Goal: Information Seeking & Learning: Learn about a topic

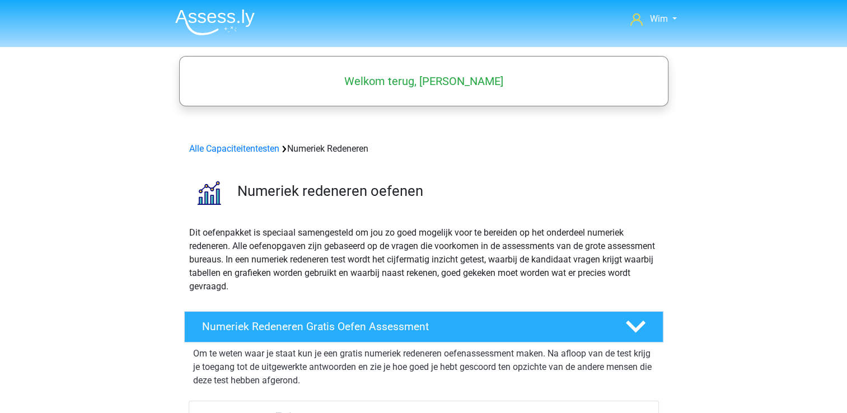
click at [216, 19] on img at bounding box center [214, 22] width 79 height 26
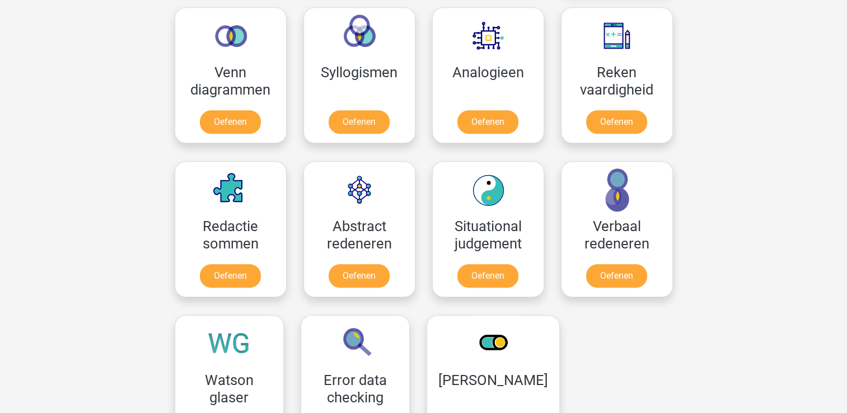
scroll to position [839, 0]
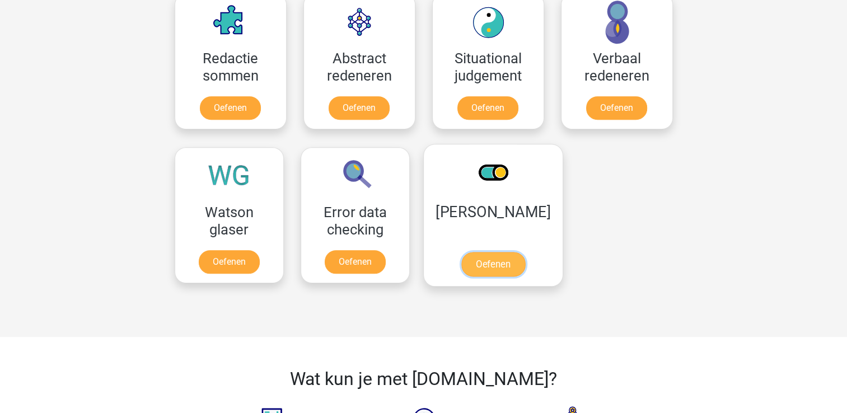
click at [461, 252] on link "Oefenen" at bounding box center [493, 264] width 64 height 25
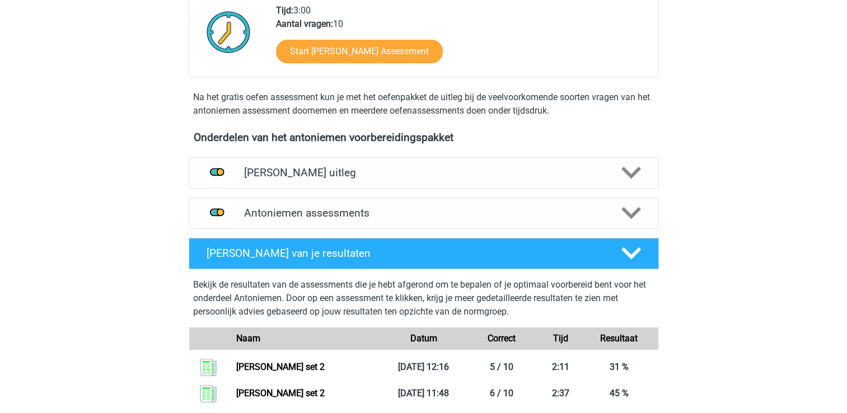
scroll to position [392, 0]
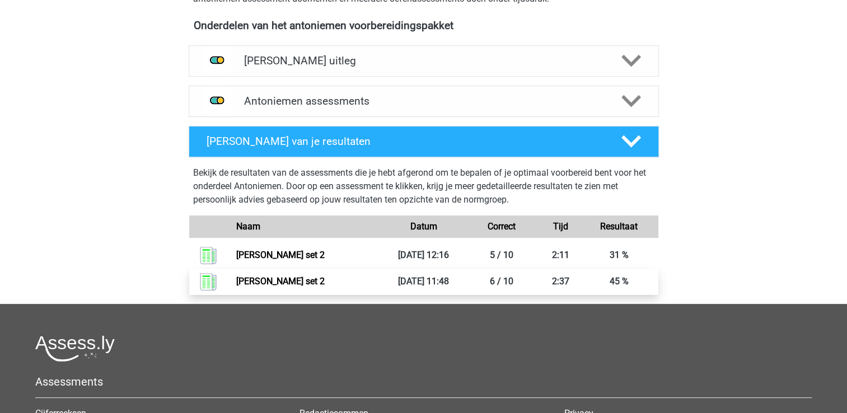
click at [325, 281] on link "Antoniemen set 2" at bounding box center [280, 281] width 88 height 11
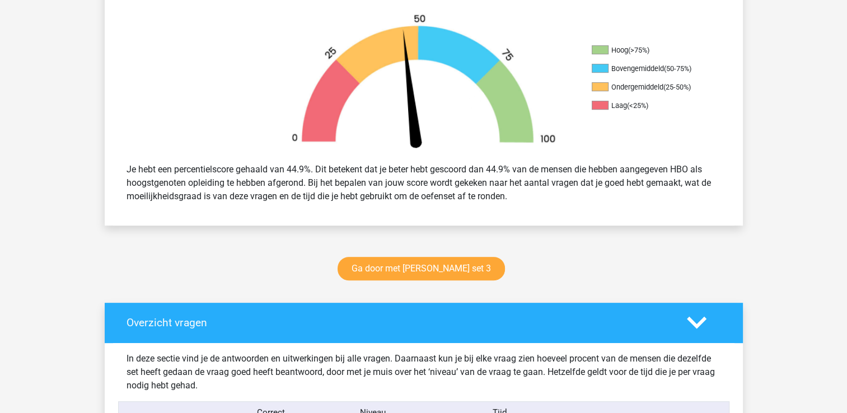
scroll to position [336, 0]
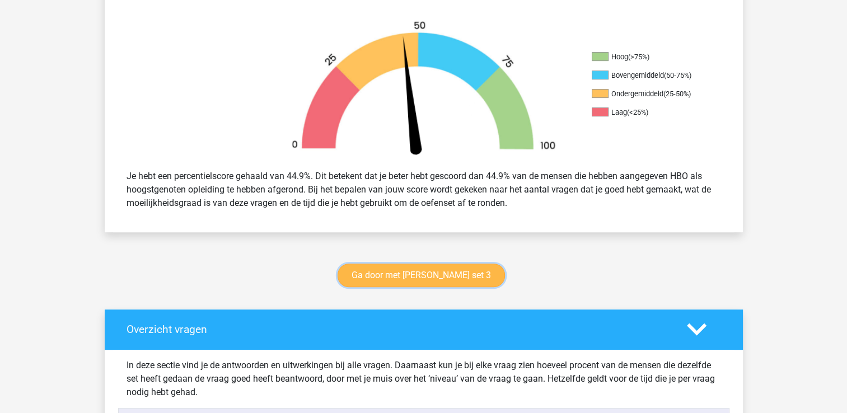
click at [412, 276] on link "Ga door met antoniemen set 3" at bounding box center [420, 276] width 167 height 24
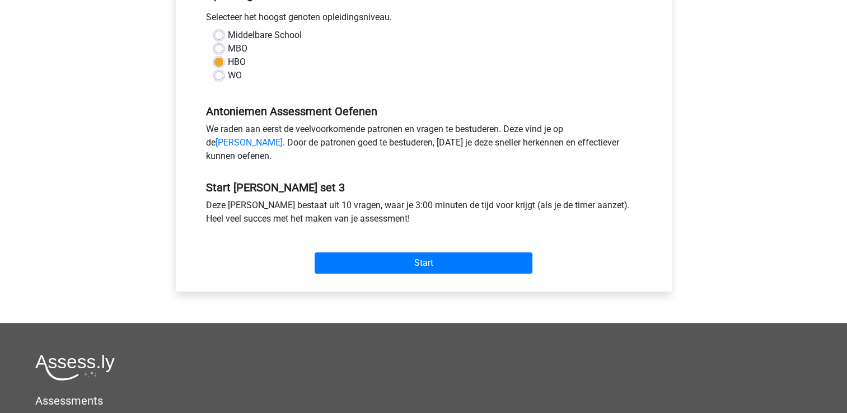
scroll to position [280, 0]
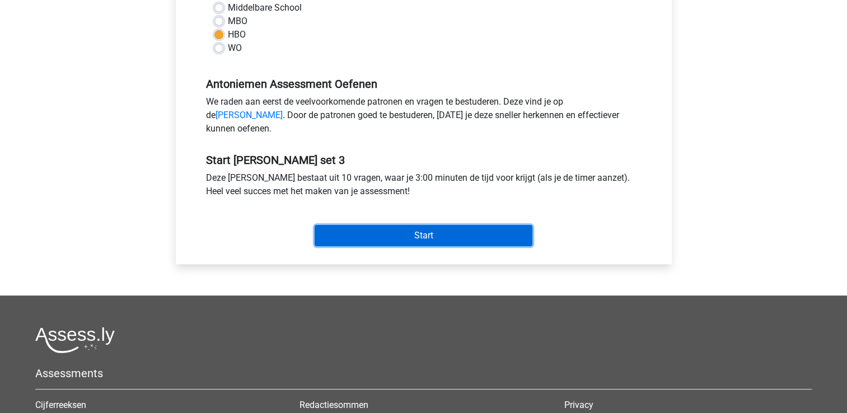
click at [416, 246] on input "Start" at bounding box center [423, 235] width 218 height 21
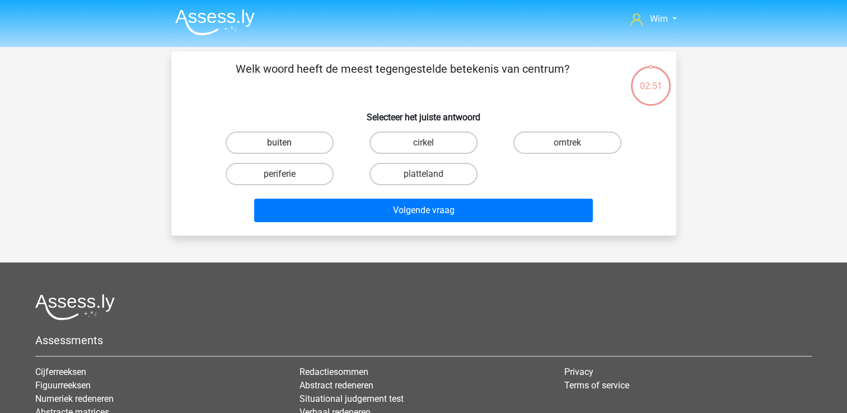
click at [271, 142] on label "buiten" at bounding box center [280, 143] width 108 height 22
click at [279, 143] on input "buiten" at bounding box center [282, 146] width 7 height 7
radio input "true"
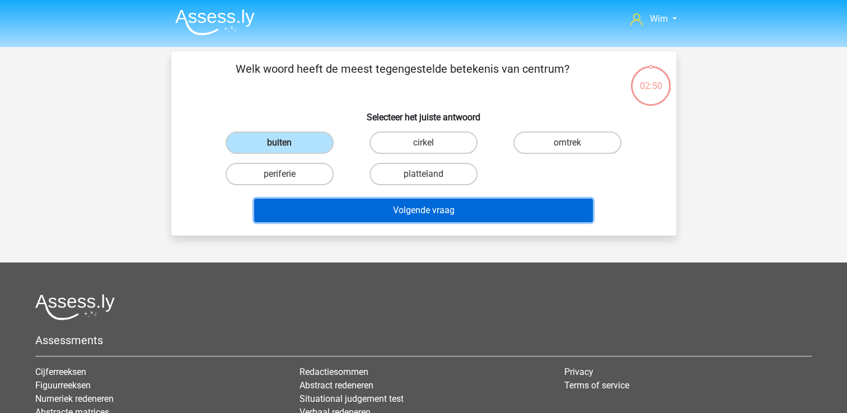
click at [389, 210] on button "Volgende vraag" at bounding box center [423, 211] width 339 height 24
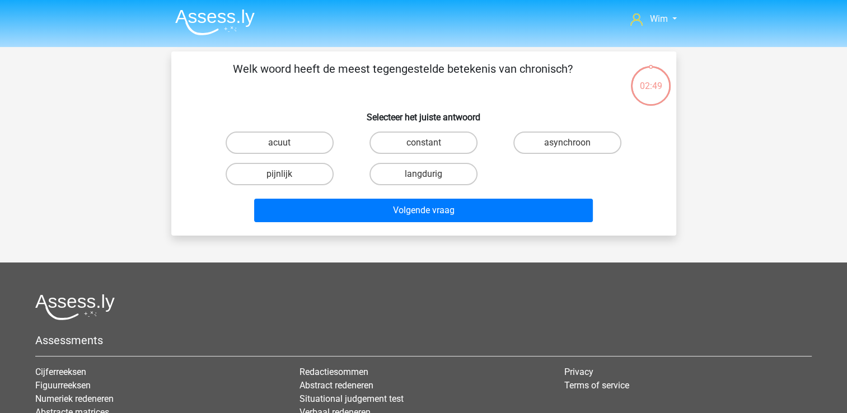
scroll to position [51, 0]
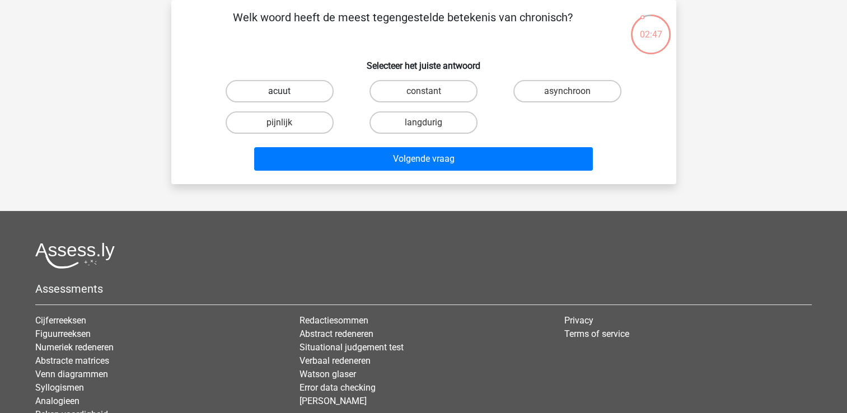
click at [293, 84] on label "acuut" at bounding box center [280, 91] width 108 height 22
click at [287, 91] on input "acuut" at bounding box center [282, 94] width 7 height 7
radio input "true"
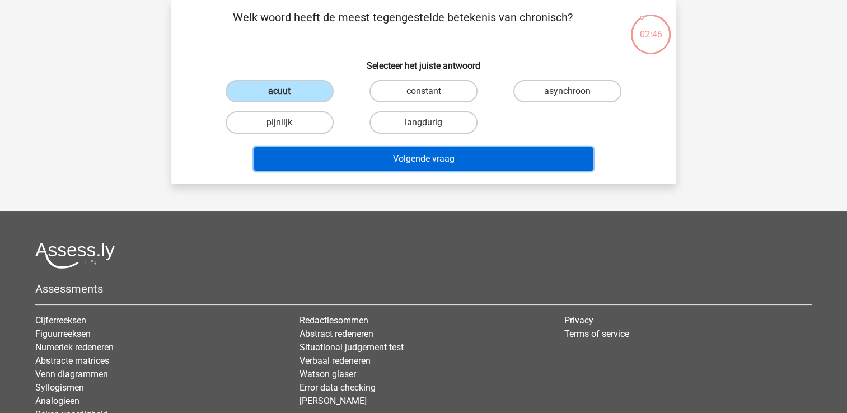
click at [369, 162] on button "Volgende vraag" at bounding box center [423, 159] width 339 height 24
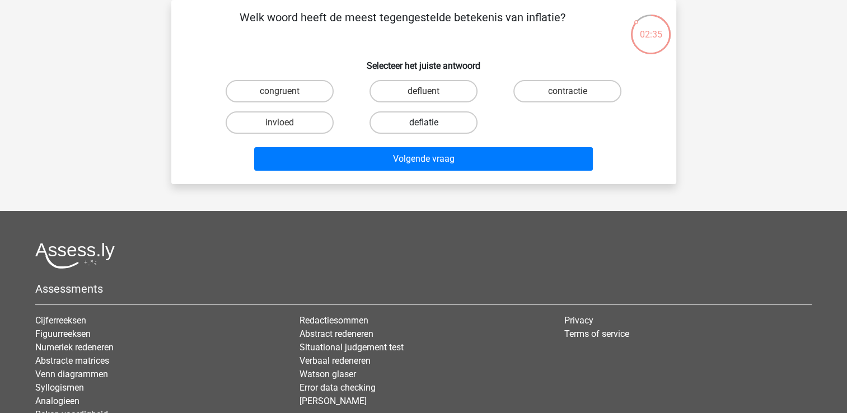
click at [398, 129] on label "deflatie" at bounding box center [423, 122] width 108 height 22
click at [423, 129] on input "deflatie" at bounding box center [426, 126] width 7 height 7
radio input "true"
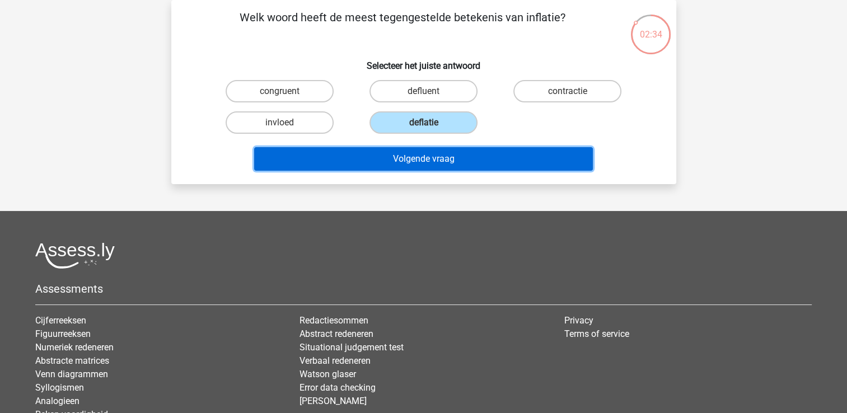
click at [395, 153] on button "Volgende vraag" at bounding box center [423, 159] width 339 height 24
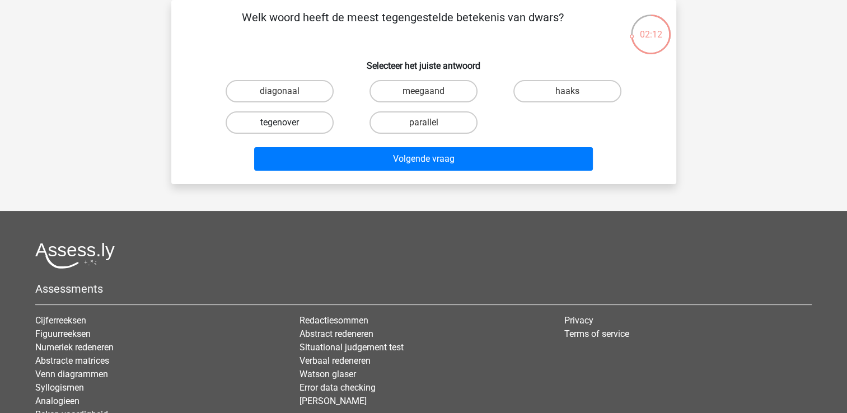
click at [284, 121] on label "tegenover" at bounding box center [280, 122] width 108 height 22
click at [284, 123] on input "tegenover" at bounding box center [282, 126] width 7 height 7
radio input "true"
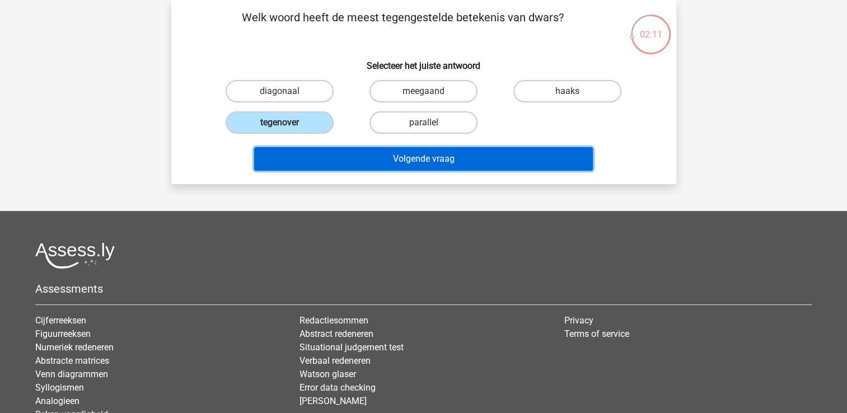
click at [303, 154] on button "Volgende vraag" at bounding box center [423, 159] width 339 height 24
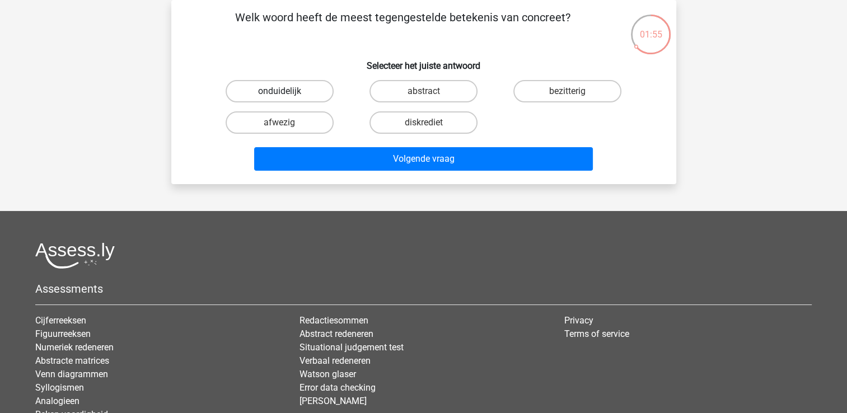
click at [309, 88] on label "onduidelijk" at bounding box center [280, 91] width 108 height 22
click at [287, 91] on input "onduidelijk" at bounding box center [282, 94] width 7 height 7
radio input "true"
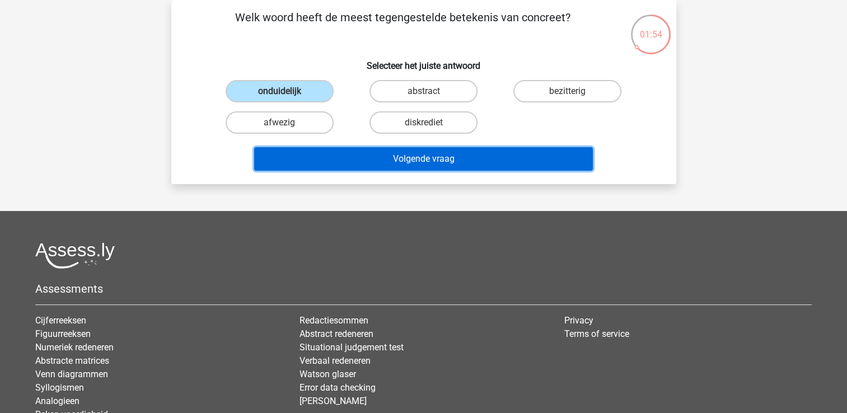
click at [320, 155] on button "Volgende vraag" at bounding box center [423, 159] width 339 height 24
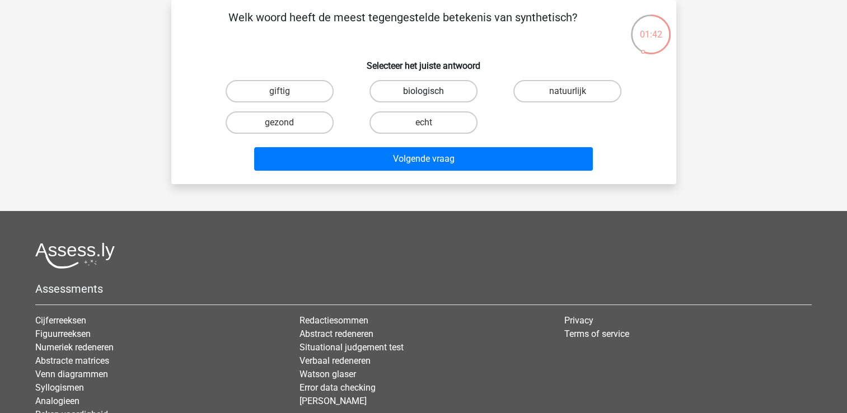
click at [396, 90] on label "biologisch" at bounding box center [423, 91] width 108 height 22
click at [423, 91] on input "biologisch" at bounding box center [426, 94] width 7 height 7
radio input "true"
click at [541, 87] on label "natuurlijk" at bounding box center [567, 91] width 108 height 22
click at [567, 91] on input "natuurlijk" at bounding box center [570, 94] width 7 height 7
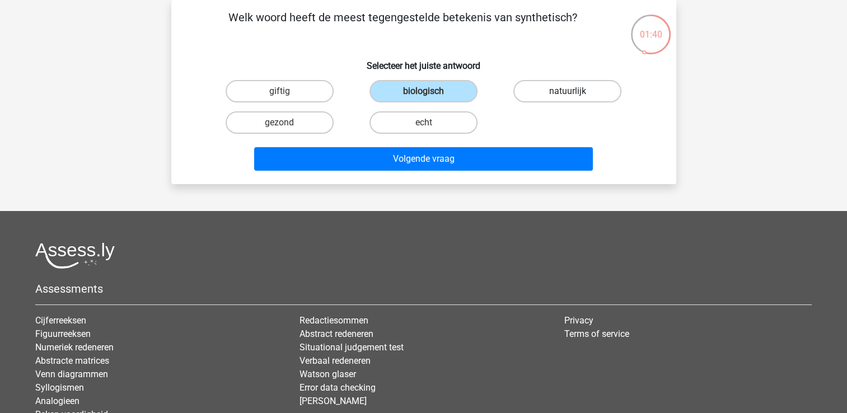
radio input "true"
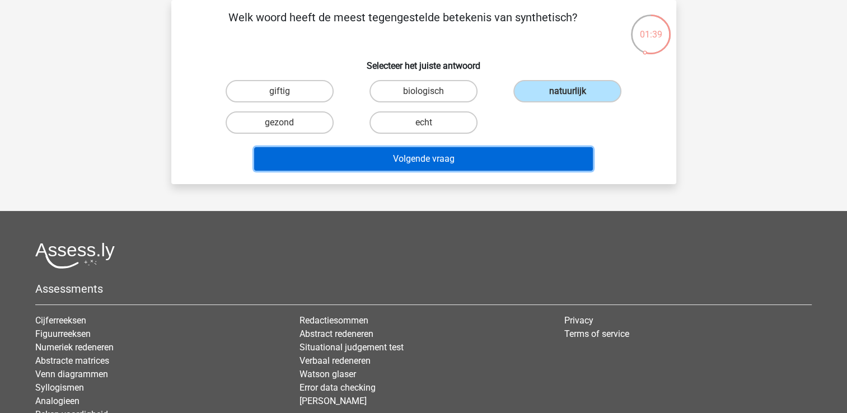
click at [401, 160] on button "Volgende vraag" at bounding box center [423, 159] width 339 height 24
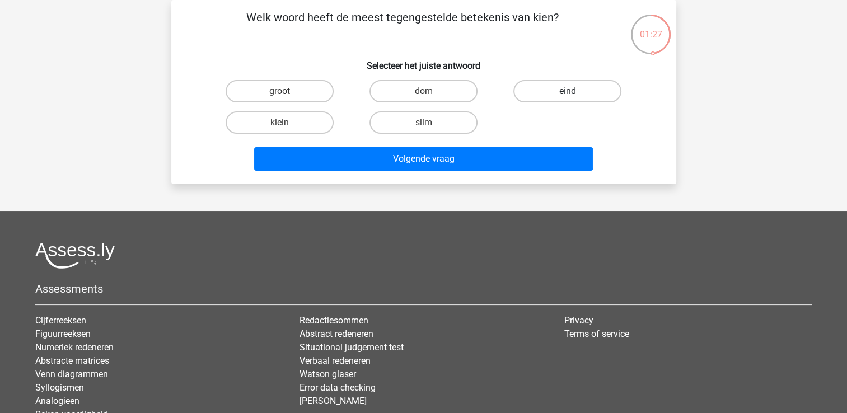
click at [550, 81] on label "eind" at bounding box center [567, 91] width 108 height 22
click at [567, 91] on input "eind" at bounding box center [570, 94] width 7 height 7
radio input "true"
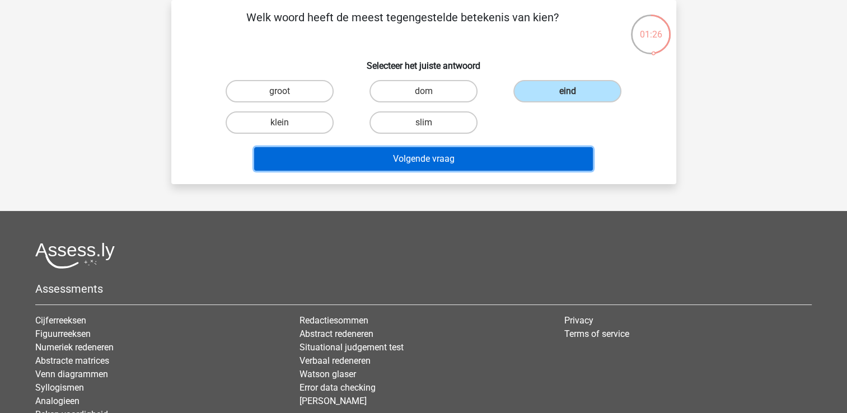
click at [524, 158] on button "Volgende vraag" at bounding box center [423, 159] width 339 height 24
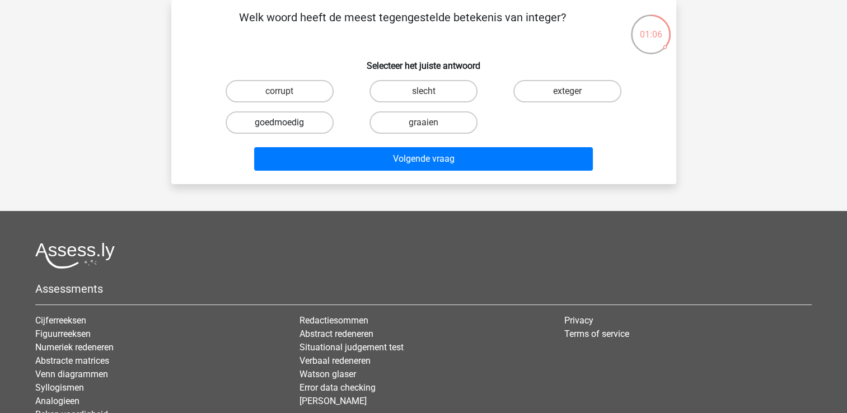
click at [323, 120] on label "goedmoedig" at bounding box center [280, 122] width 108 height 22
click at [287, 123] on input "goedmoedig" at bounding box center [282, 126] width 7 height 7
radio input "true"
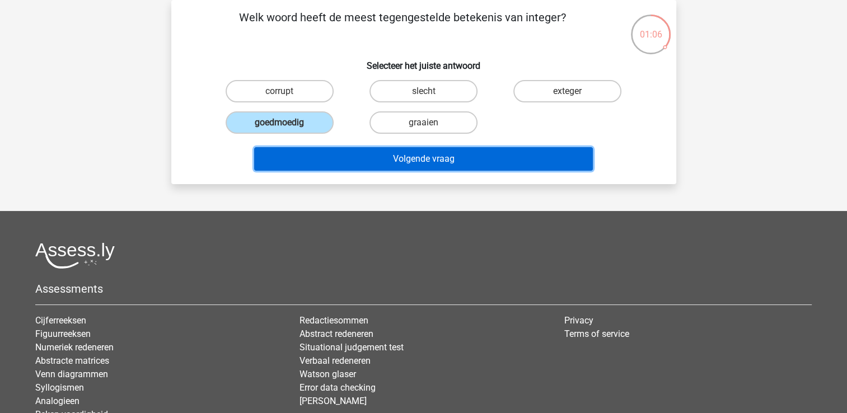
click at [346, 153] on button "Volgende vraag" at bounding box center [423, 159] width 339 height 24
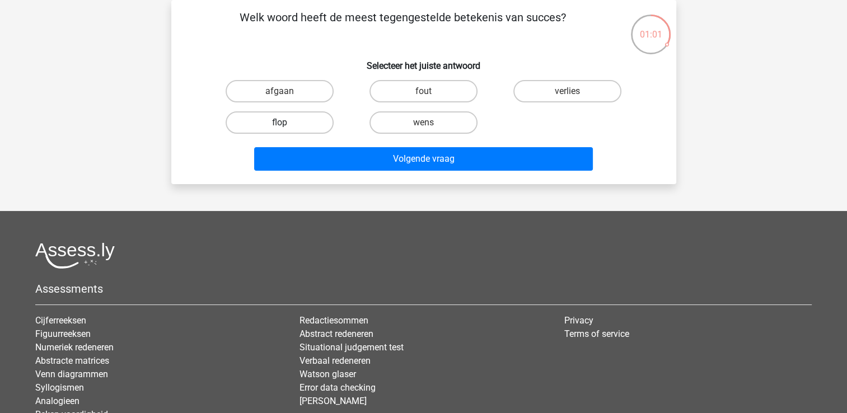
click at [308, 122] on label "flop" at bounding box center [280, 122] width 108 height 22
click at [287, 123] on input "flop" at bounding box center [282, 126] width 7 height 7
radio input "true"
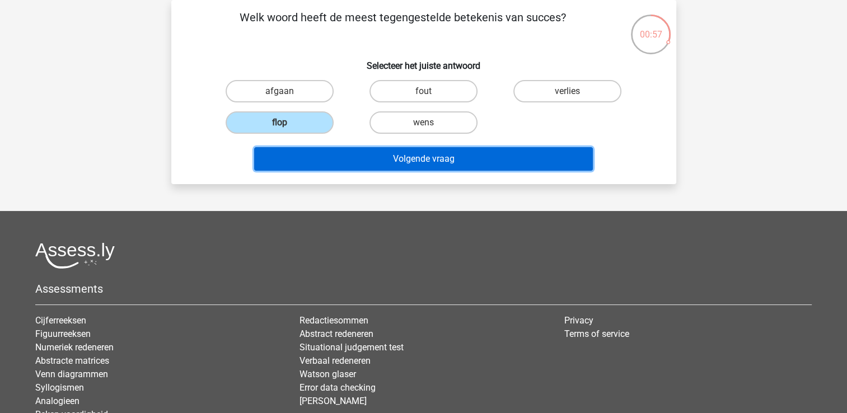
click at [384, 156] on button "Volgende vraag" at bounding box center [423, 159] width 339 height 24
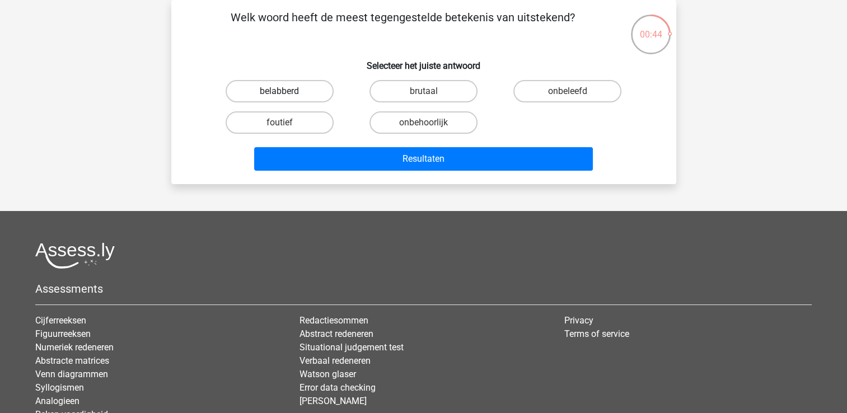
click at [310, 88] on label "belabberd" at bounding box center [280, 91] width 108 height 22
click at [287, 91] on input "belabberd" at bounding box center [282, 94] width 7 height 7
radio input "true"
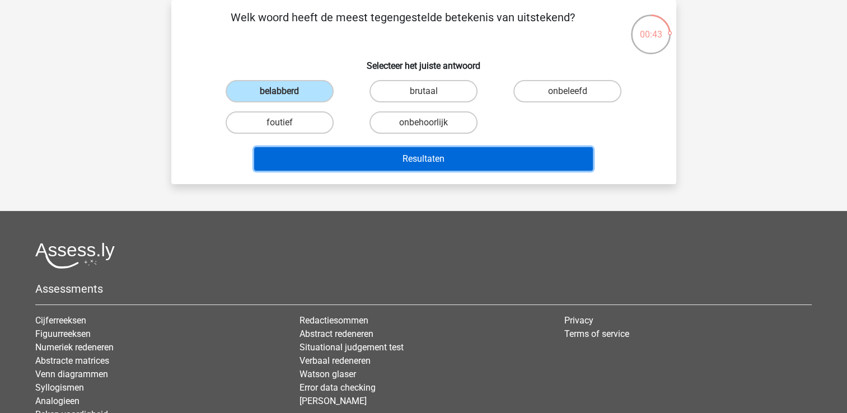
click at [364, 148] on button "Resultaten" at bounding box center [423, 159] width 339 height 24
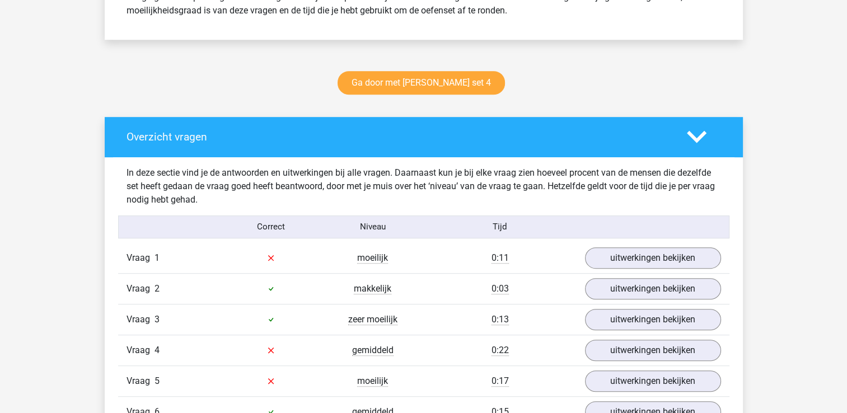
scroll to position [616, 0]
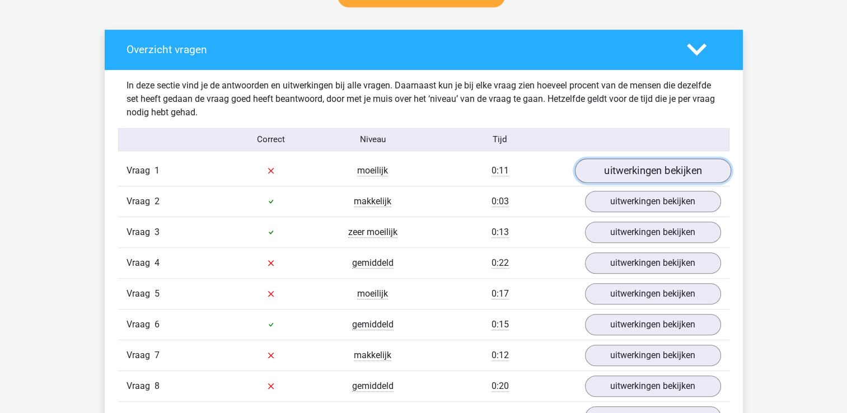
click at [639, 176] on link "uitwerkingen bekijken" at bounding box center [652, 170] width 156 height 25
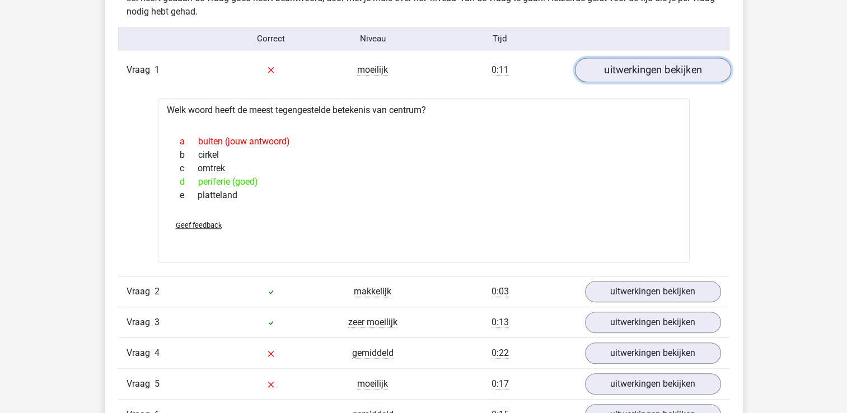
scroll to position [783, 0]
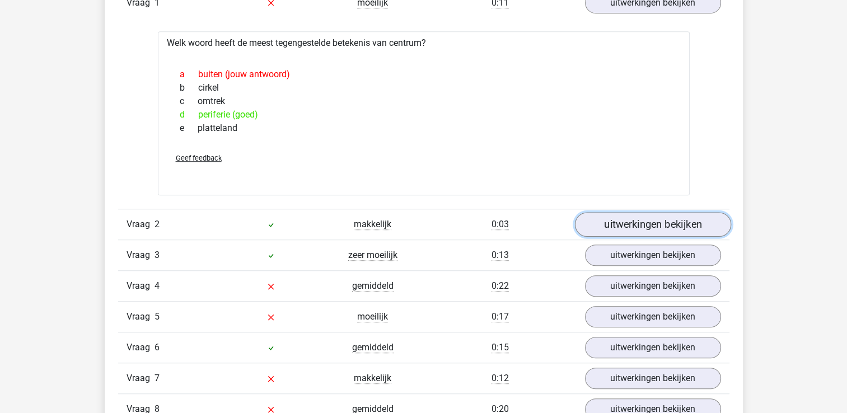
click at [640, 217] on link "uitwerkingen bekijken" at bounding box center [652, 224] width 156 height 25
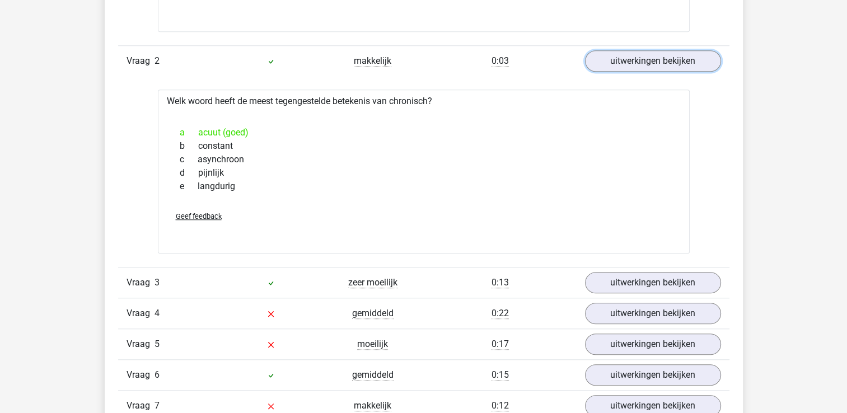
scroll to position [951, 0]
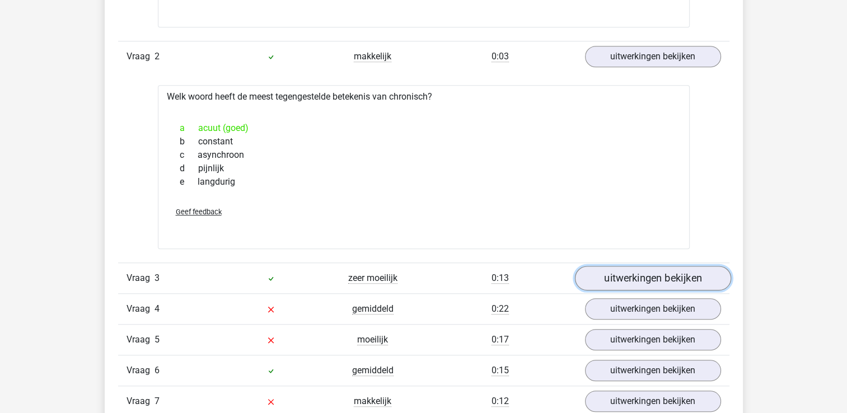
click at [605, 279] on link "uitwerkingen bekijken" at bounding box center [652, 278] width 156 height 25
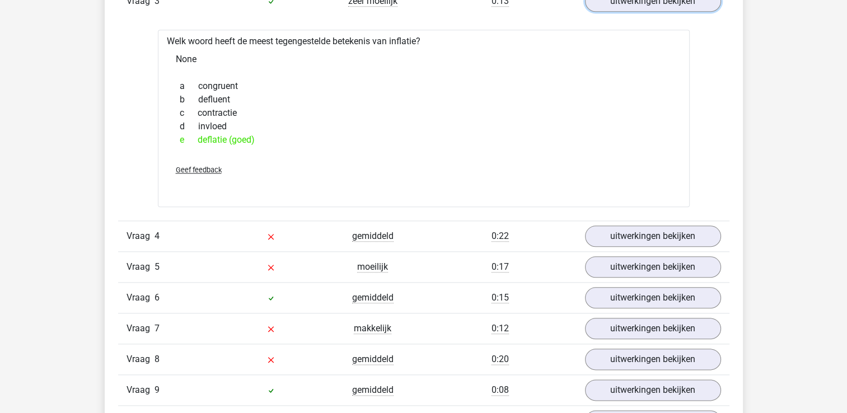
scroll to position [1231, 0]
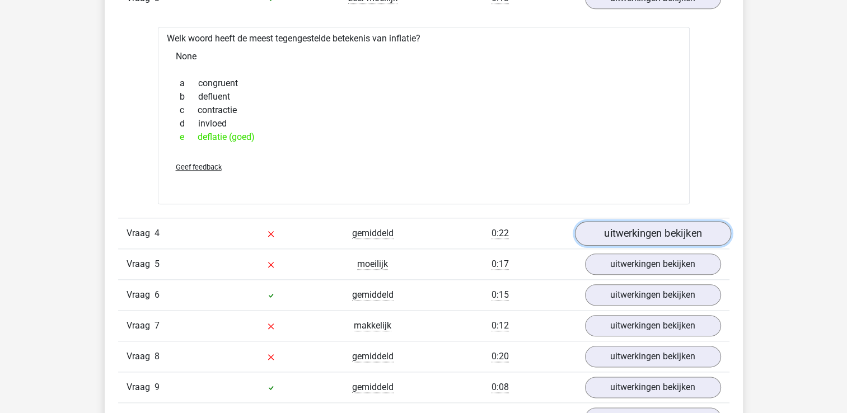
click at [616, 231] on link "uitwerkingen bekijken" at bounding box center [652, 233] width 156 height 25
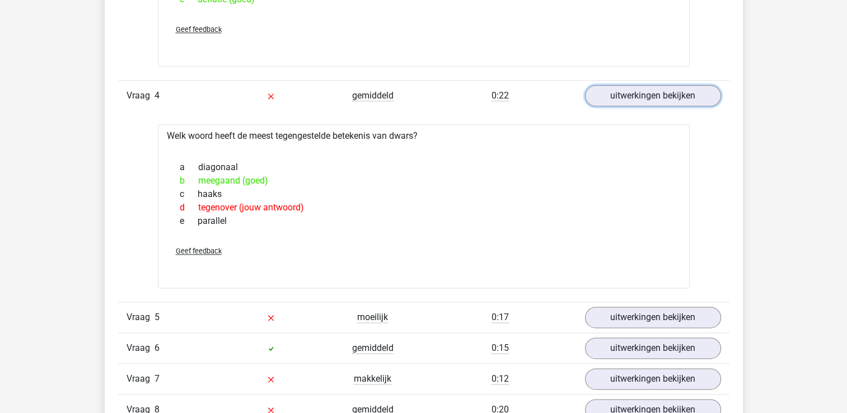
scroll to position [1399, 0]
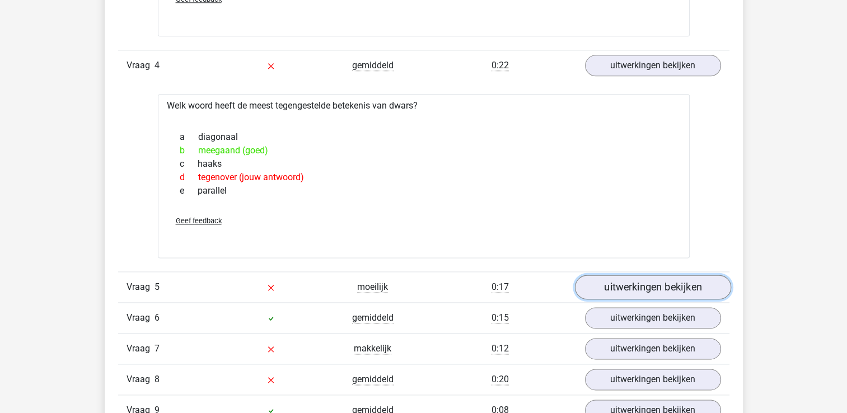
click at [620, 280] on link "uitwerkingen bekijken" at bounding box center [652, 287] width 156 height 25
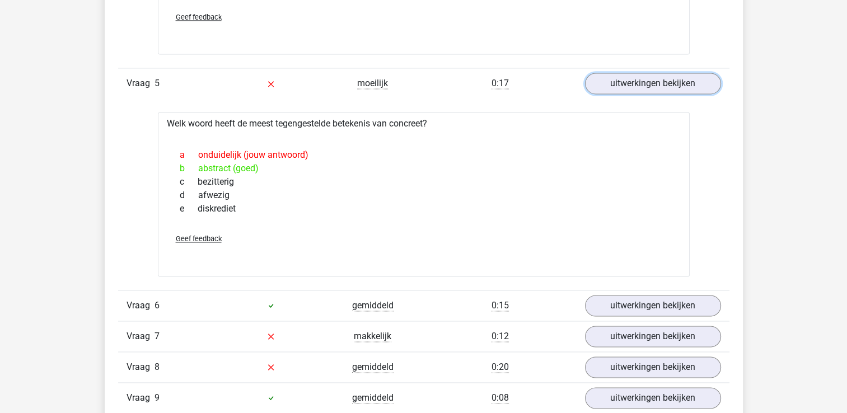
scroll to position [1623, 0]
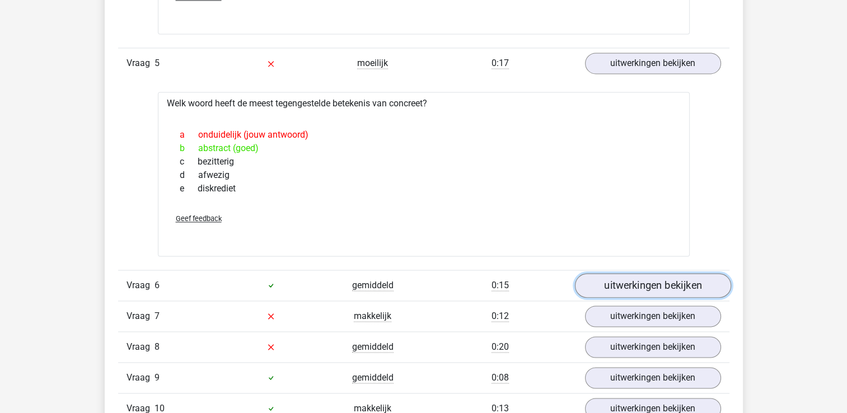
click at [621, 275] on link "uitwerkingen bekijken" at bounding box center [652, 285] width 156 height 25
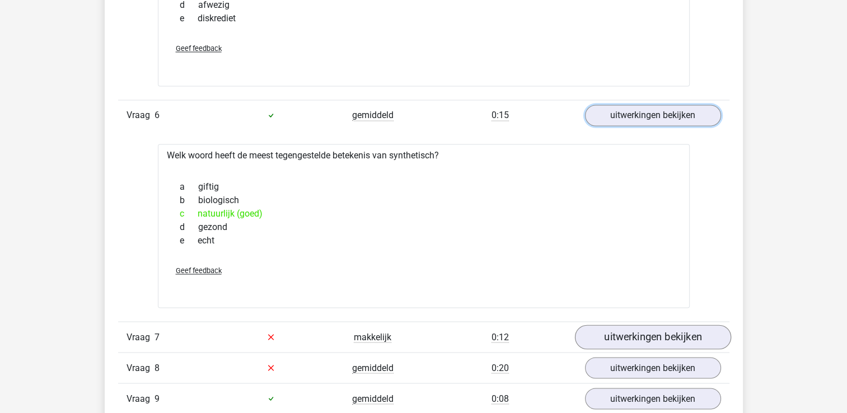
scroll to position [1847, 0]
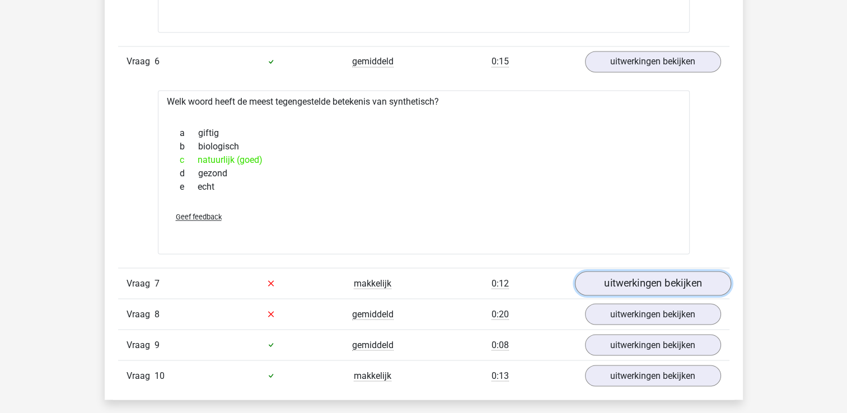
click at [622, 275] on link "uitwerkingen bekijken" at bounding box center [652, 283] width 156 height 25
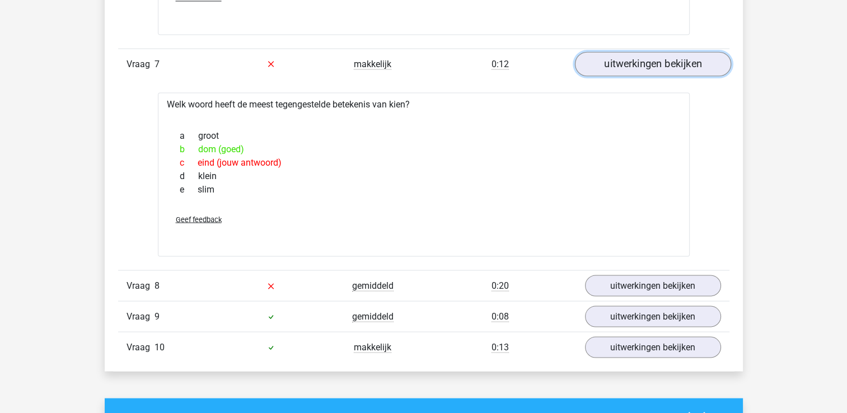
scroll to position [2070, 0]
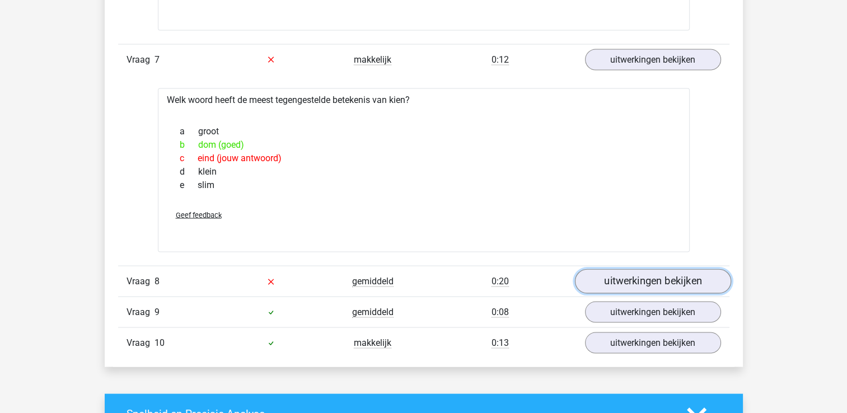
click at [621, 278] on link "uitwerkingen bekijken" at bounding box center [652, 281] width 156 height 25
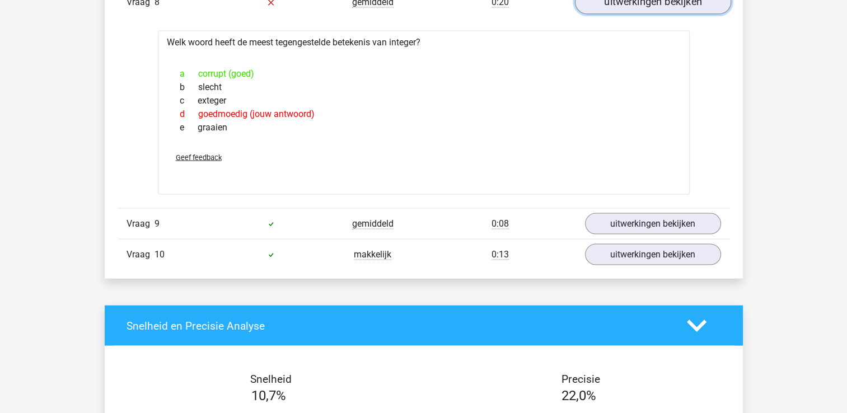
scroll to position [2350, 0]
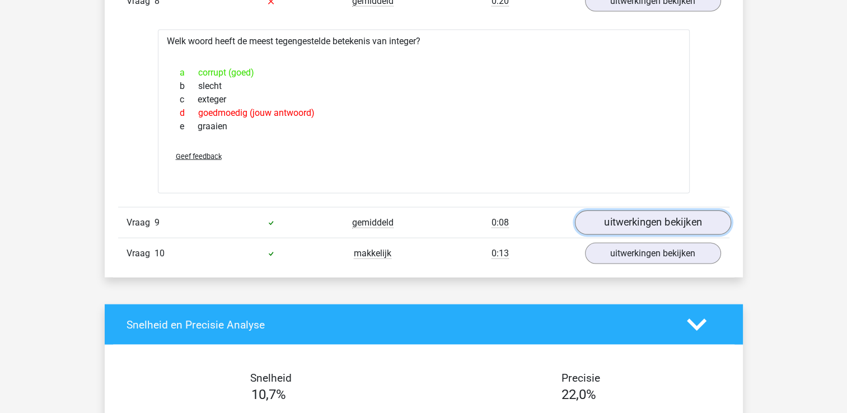
click at [622, 218] on link "uitwerkingen bekijken" at bounding box center [652, 222] width 156 height 25
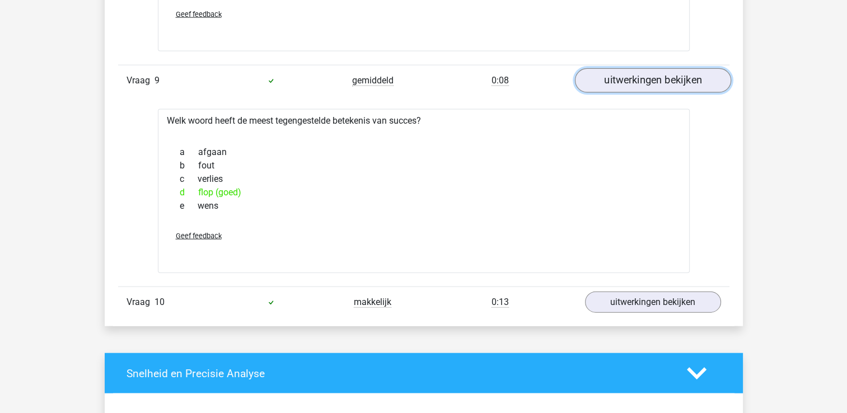
scroll to position [2518, 0]
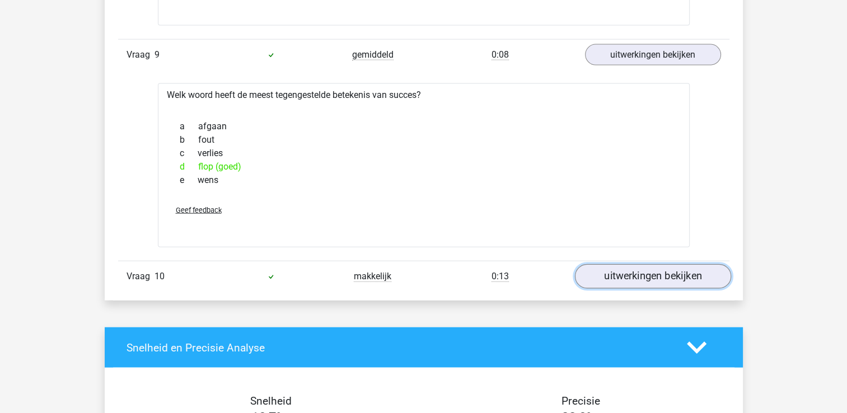
click at [628, 269] on link "uitwerkingen bekijken" at bounding box center [652, 276] width 156 height 25
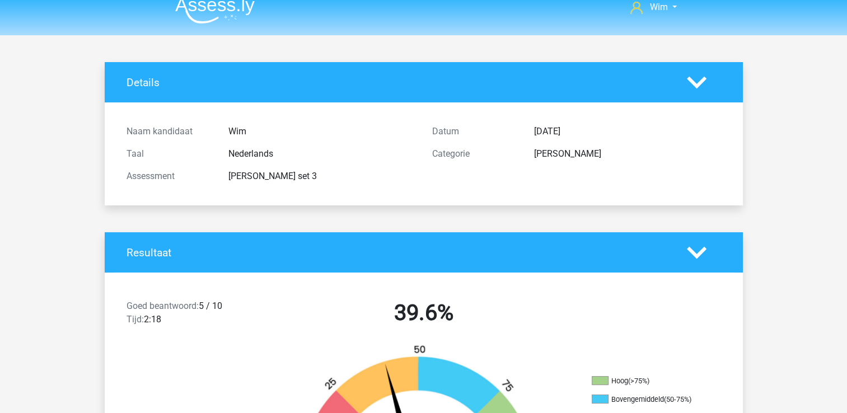
scroll to position [0, 0]
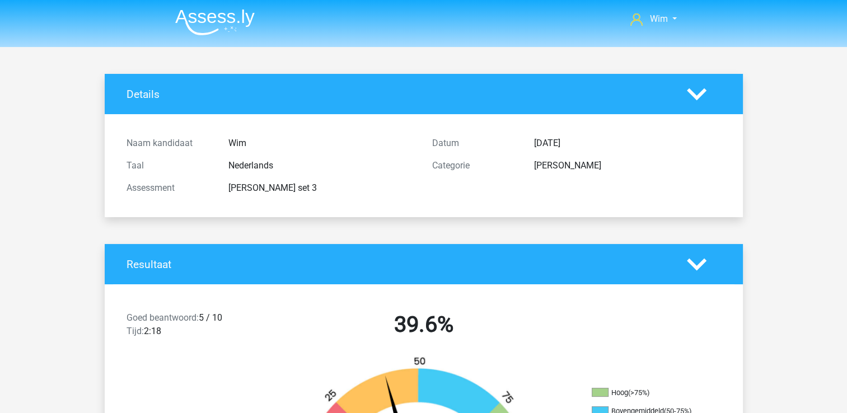
click at [208, 17] on img at bounding box center [214, 22] width 79 height 26
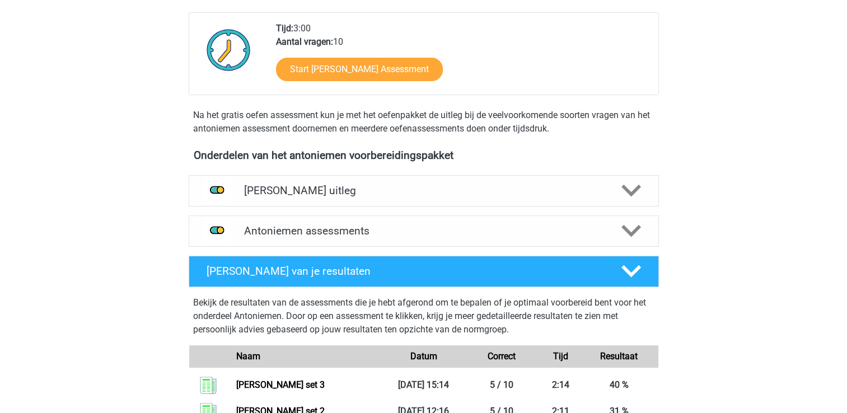
scroll to position [280, 0]
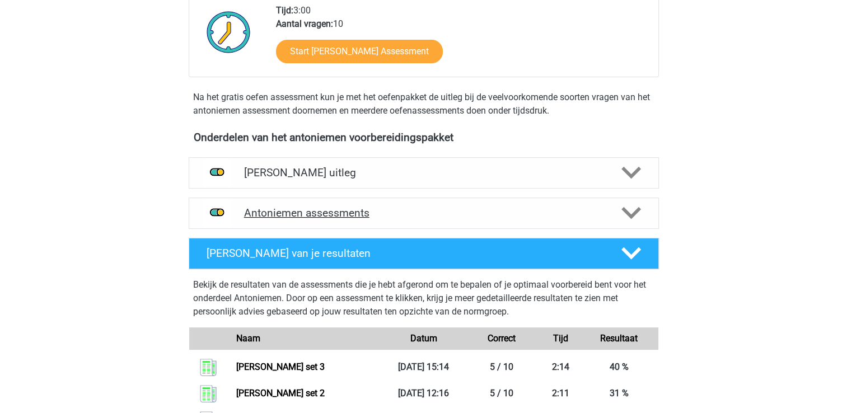
click at [309, 209] on h4 "Antoniemen assessments" at bounding box center [423, 212] width 359 height 13
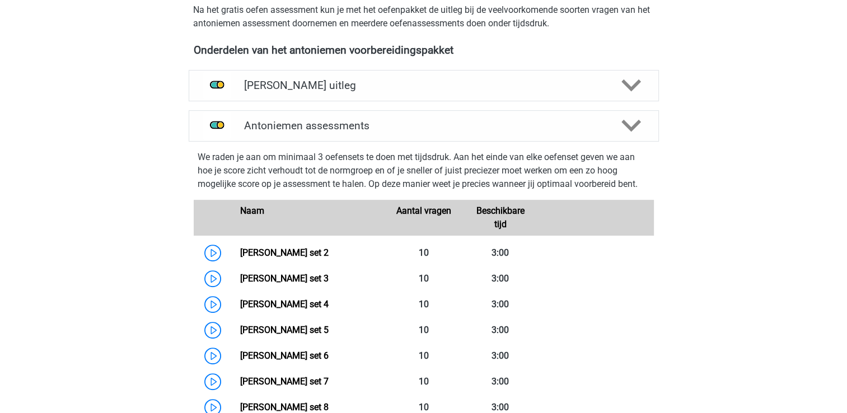
scroll to position [392, 0]
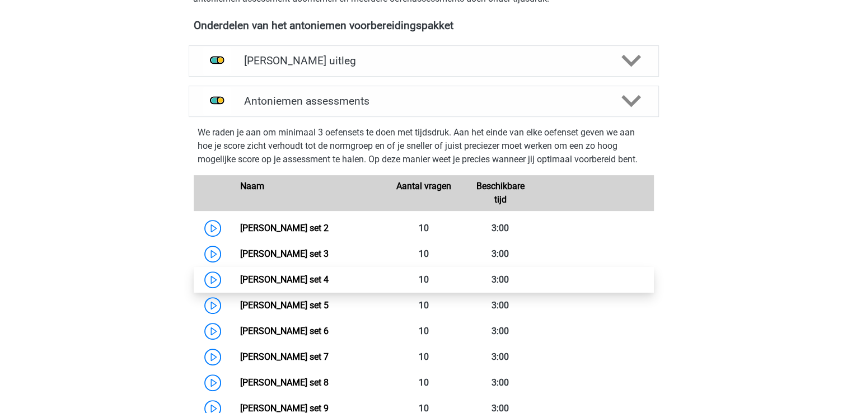
click at [291, 279] on link "Antoniemen set 4" at bounding box center [284, 279] width 88 height 11
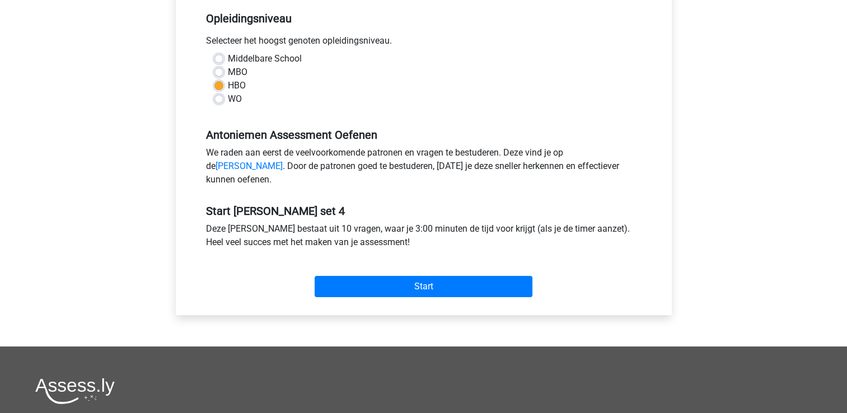
scroll to position [280, 0]
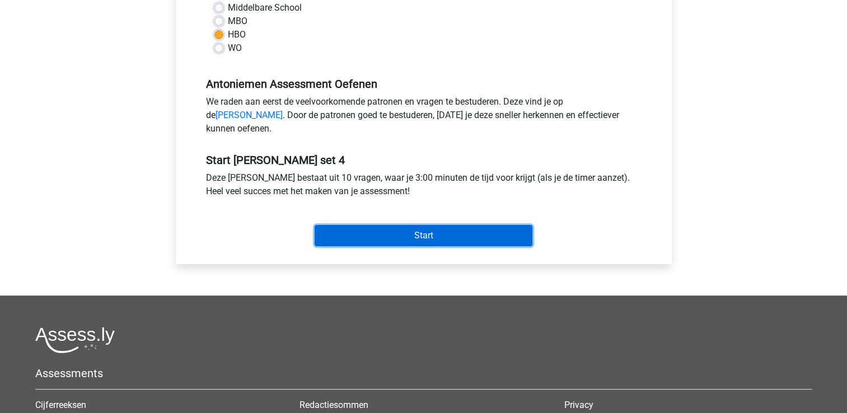
click at [327, 245] on input "Start" at bounding box center [423, 235] width 218 height 21
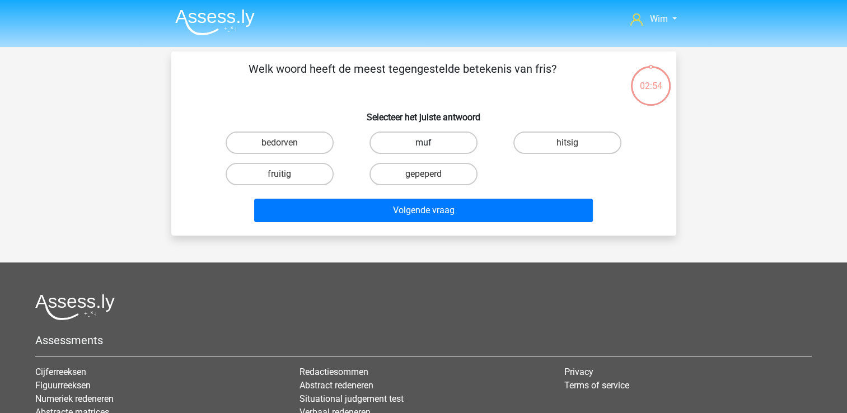
click at [426, 142] on label "muf" at bounding box center [423, 143] width 108 height 22
click at [426, 143] on input "muf" at bounding box center [426, 146] width 7 height 7
radio input "true"
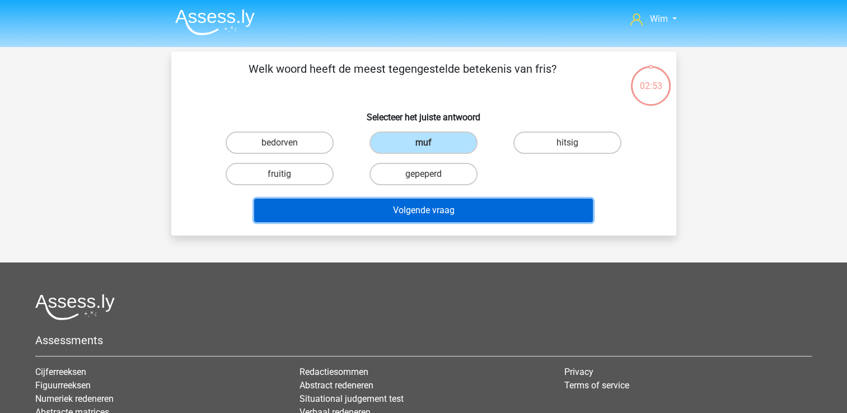
click at [430, 208] on button "Volgende vraag" at bounding box center [423, 211] width 339 height 24
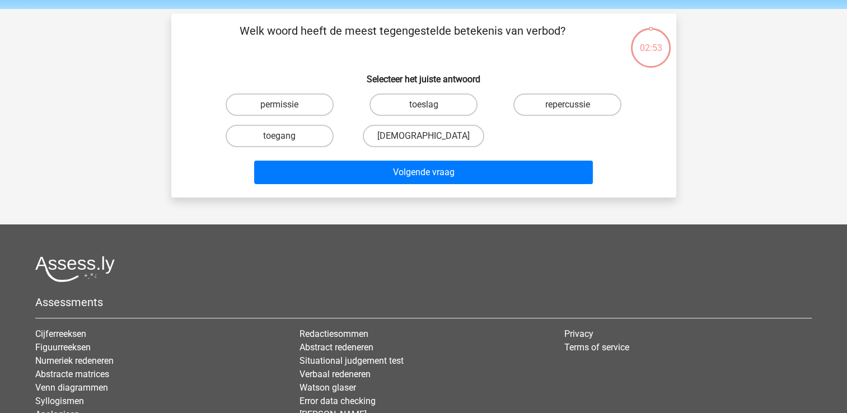
scroll to position [51, 0]
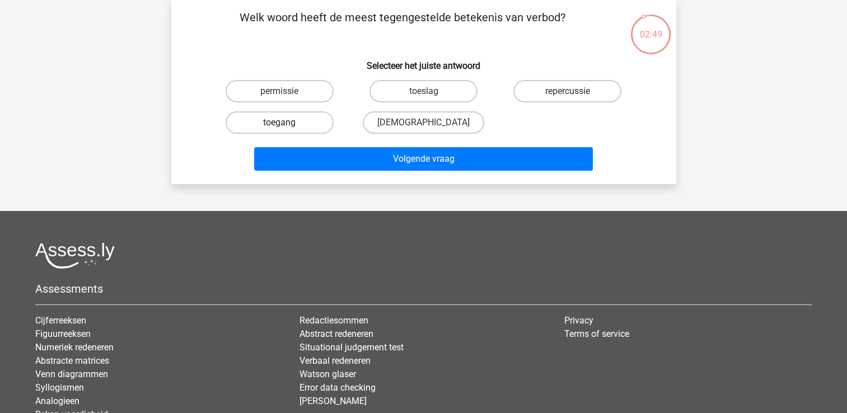
click at [267, 120] on label "toegang" at bounding box center [280, 122] width 108 height 22
click at [279, 123] on input "toegang" at bounding box center [282, 126] width 7 height 7
radio input "true"
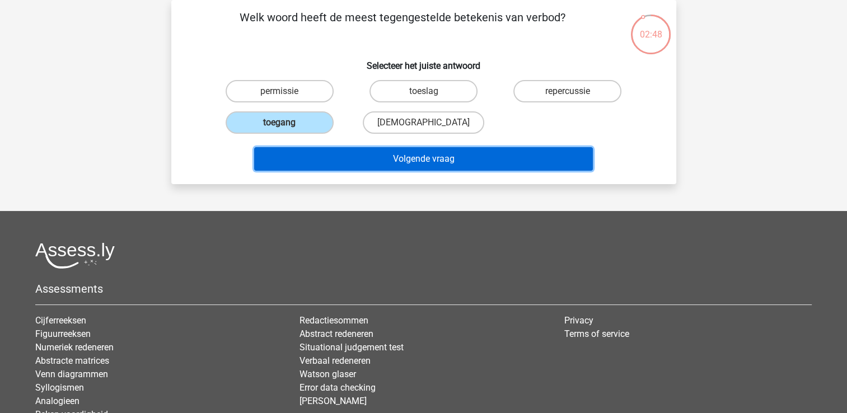
click at [303, 157] on button "Volgende vraag" at bounding box center [423, 159] width 339 height 24
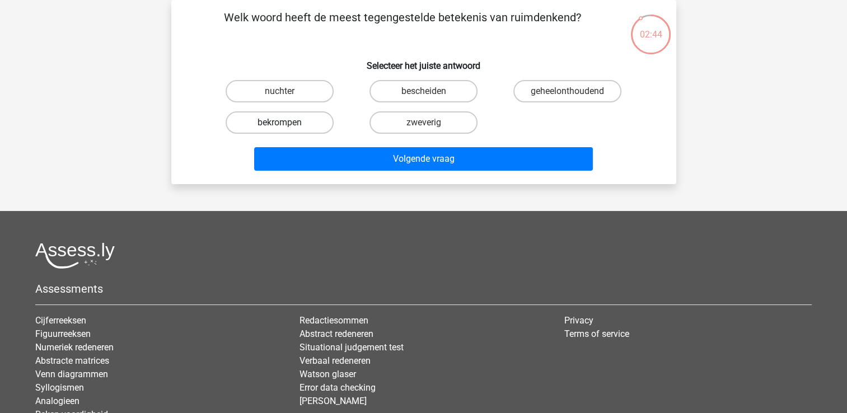
click at [297, 121] on label "bekrompen" at bounding box center [280, 122] width 108 height 22
click at [287, 123] on input "bekrompen" at bounding box center [282, 126] width 7 height 7
radio input "true"
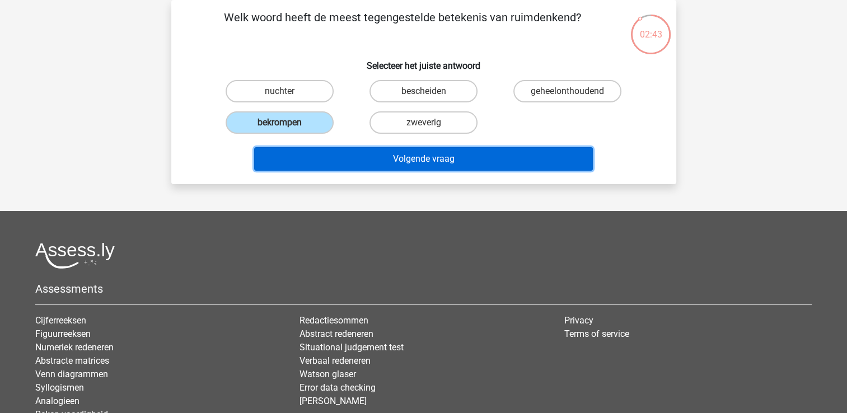
click at [304, 154] on button "Volgende vraag" at bounding box center [423, 159] width 339 height 24
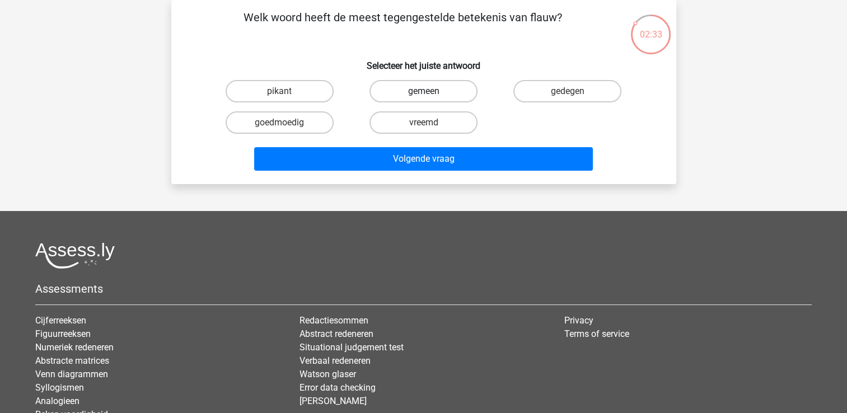
click at [408, 84] on label "gemeen" at bounding box center [423, 91] width 108 height 22
click at [423, 91] on input "gemeen" at bounding box center [426, 94] width 7 height 7
radio input "true"
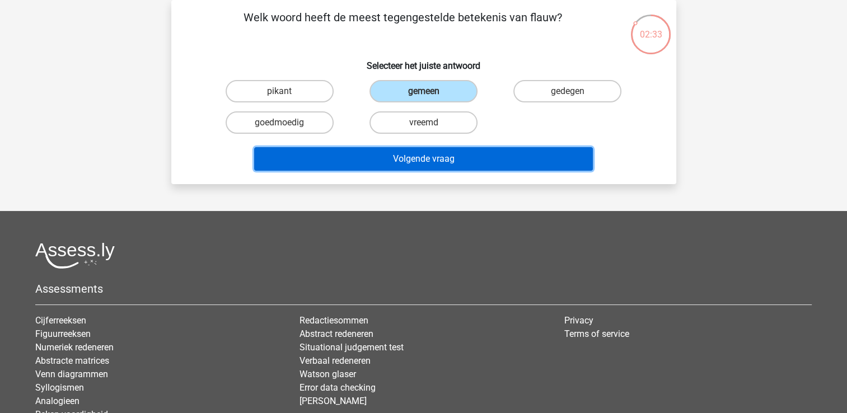
click at [402, 149] on button "Volgende vraag" at bounding box center [423, 159] width 339 height 24
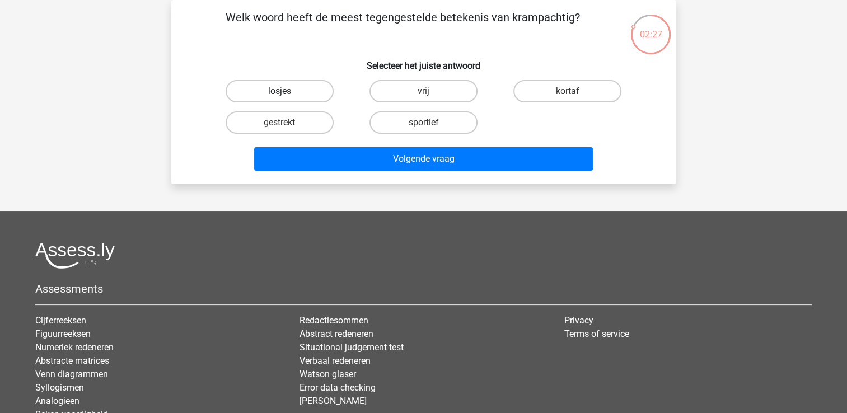
click at [318, 91] on label "losjes" at bounding box center [280, 91] width 108 height 22
click at [287, 91] on input "losjes" at bounding box center [282, 94] width 7 height 7
radio input "true"
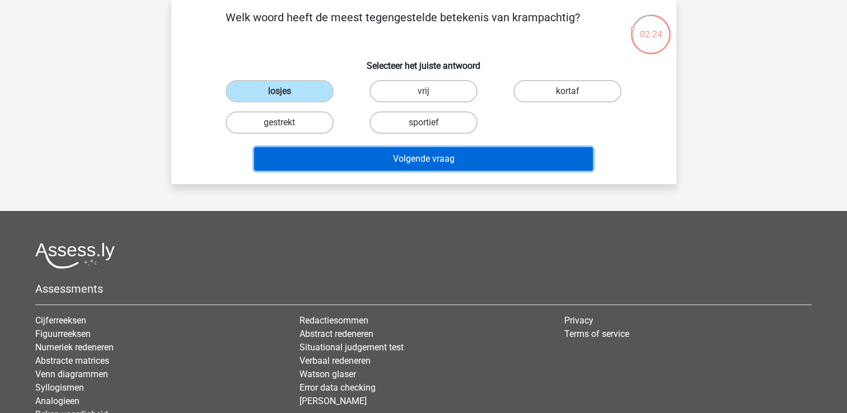
click at [363, 156] on button "Volgende vraag" at bounding box center [423, 159] width 339 height 24
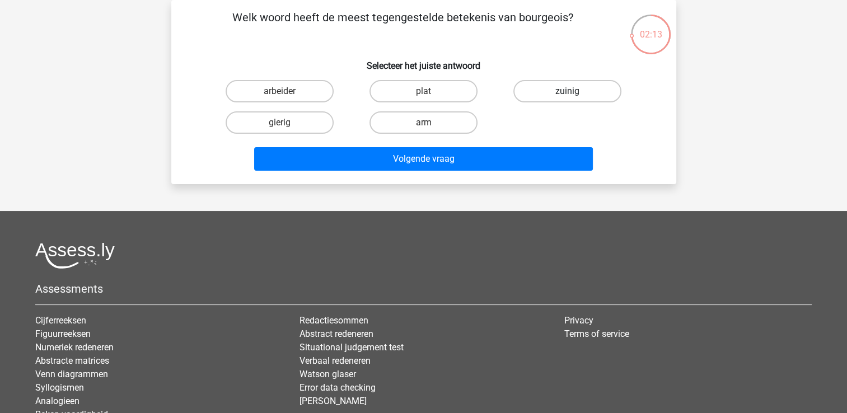
click at [524, 95] on label "zuinig" at bounding box center [567, 91] width 108 height 22
click at [567, 95] on input "zuinig" at bounding box center [570, 94] width 7 height 7
radio input "true"
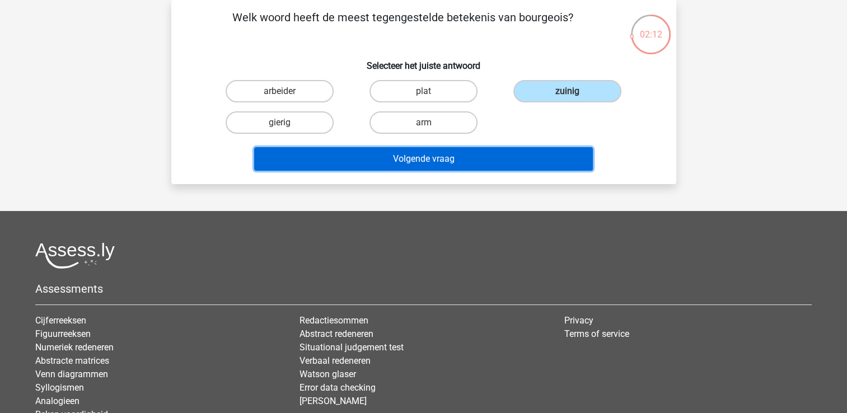
click at [485, 153] on button "Volgende vraag" at bounding box center [423, 159] width 339 height 24
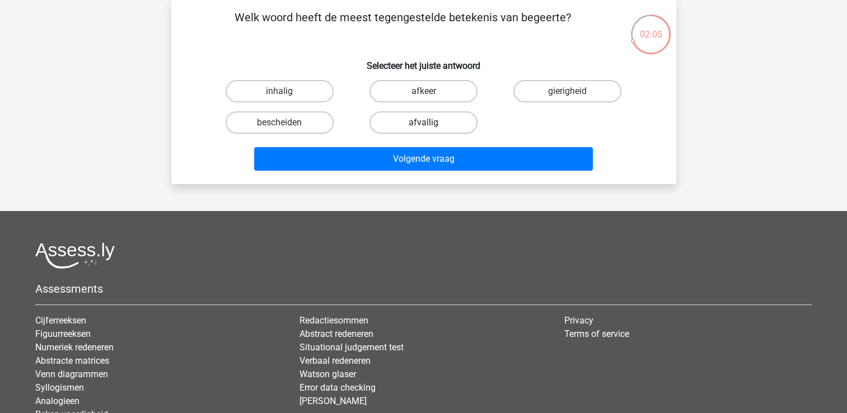
click at [394, 124] on label "afvallig" at bounding box center [423, 122] width 108 height 22
click at [423, 124] on input "afvallig" at bounding box center [426, 126] width 7 height 7
radio input "true"
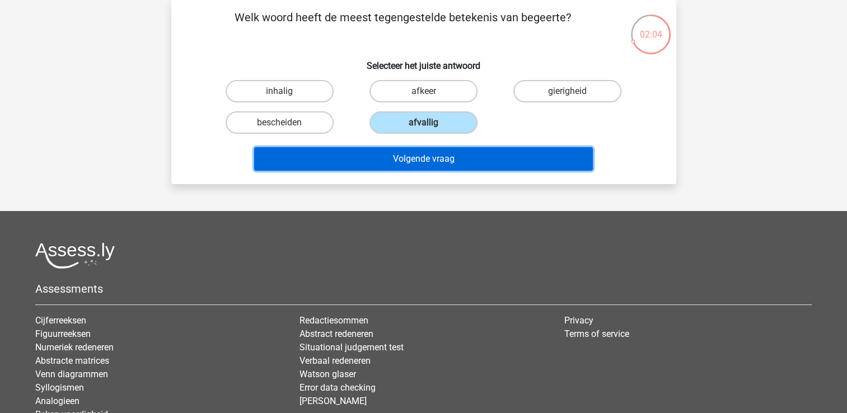
click at [397, 158] on button "Volgende vraag" at bounding box center [423, 159] width 339 height 24
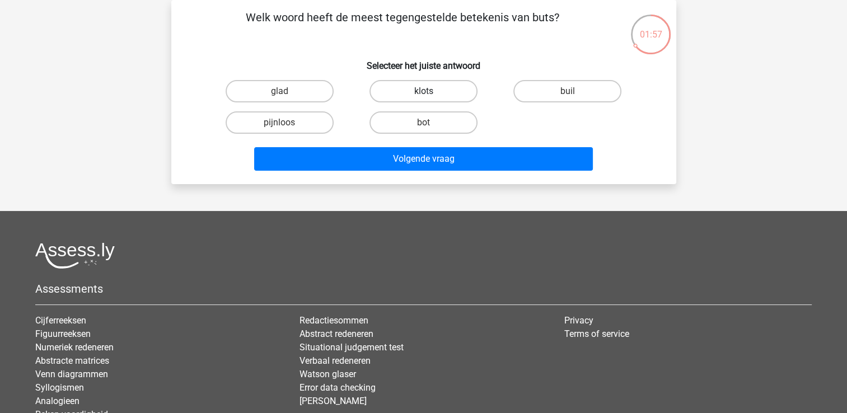
click at [403, 94] on label "klots" at bounding box center [423, 91] width 108 height 22
click at [423, 94] on input "klots" at bounding box center [426, 94] width 7 height 7
radio input "true"
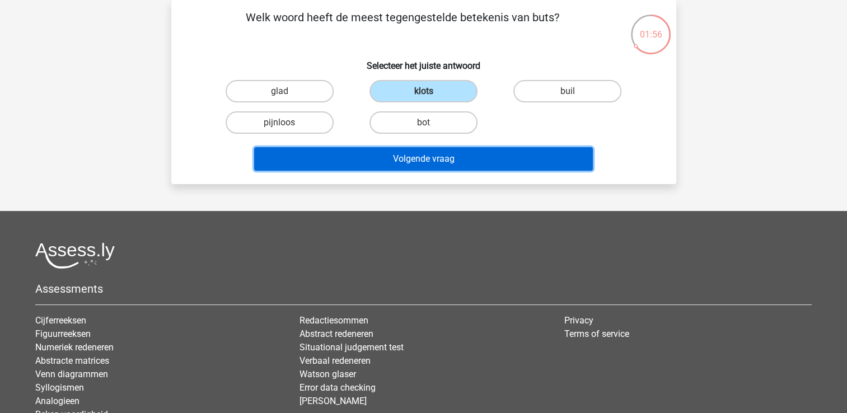
click at [398, 159] on button "Volgende vraag" at bounding box center [423, 159] width 339 height 24
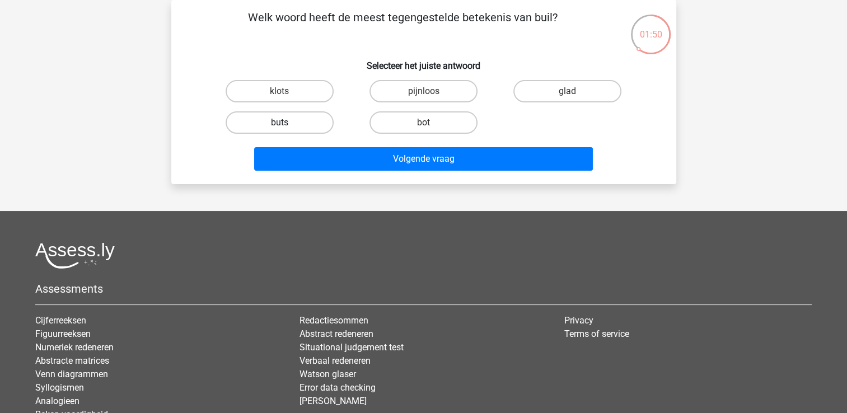
click at [318, 123] on label "buts" at bounding box center [280, 122] width 108 height 22
click at [287, 123] on input "buts" at bounding box center [282, 126] width 7 height 7
radio input "true"
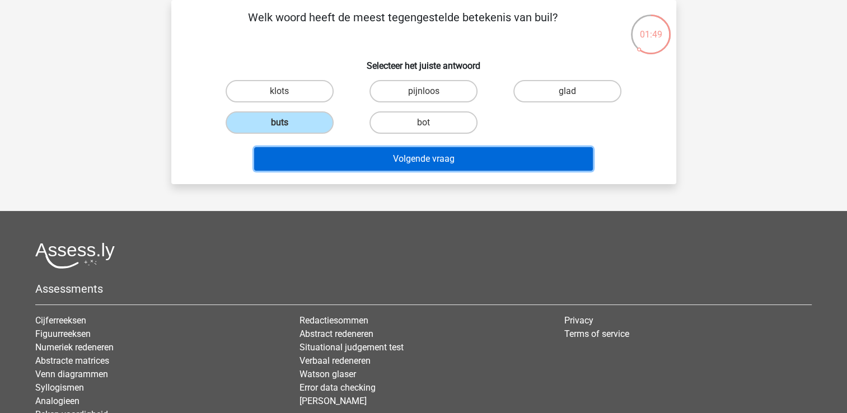
click at [347, 156] on button "Volgende vraag" at bounding box center [423, 159] width 339 height 24
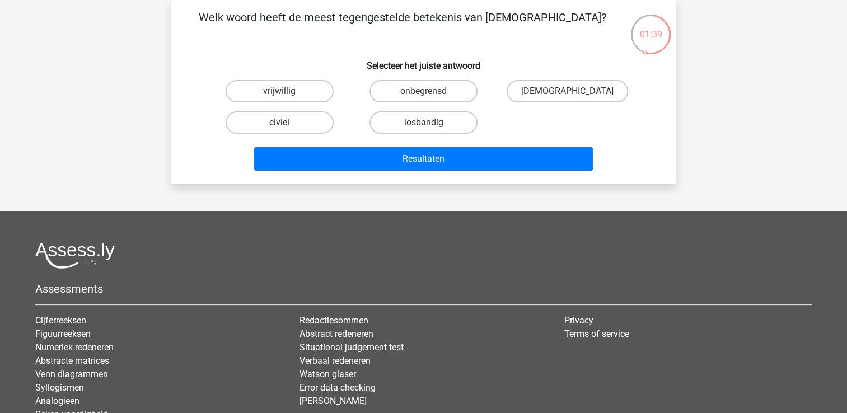
click at [301, 119] on label "civiel" at bounding box center [280, 122] width 108 height 22
click at [287, 123] on input "civiel" at bounding box center [282, 126] width 7 height 7
radio input "true"
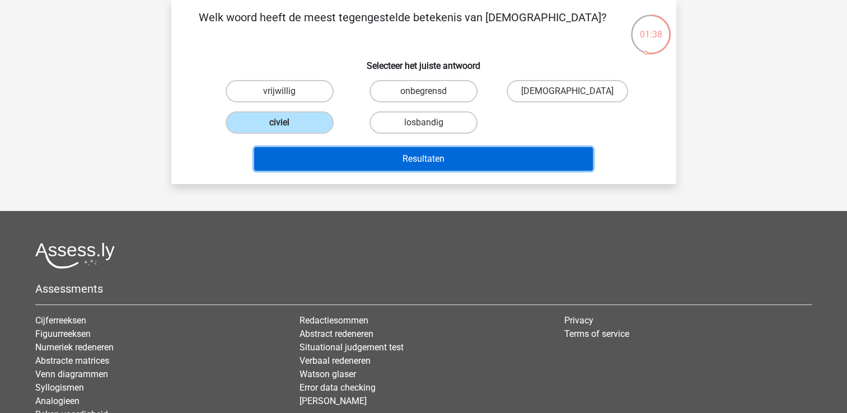
click at [359, 160] on button "Resultaten" at bounding box center [423, 159] width 339 height 24
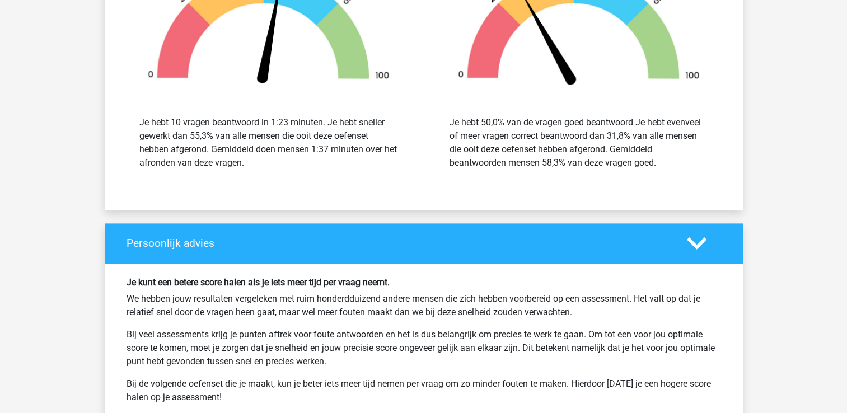
scroll to position [1399, 0]
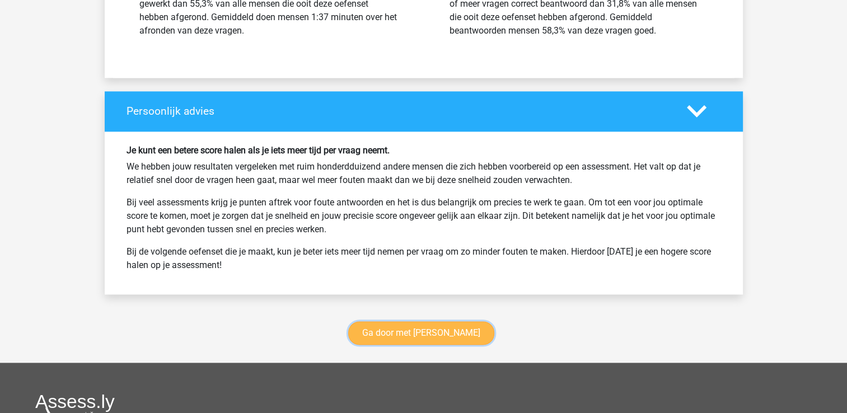
click at [468, 326] on link "Ga door met antoniemen" at bounding box center [421, 333] width 146 height 24
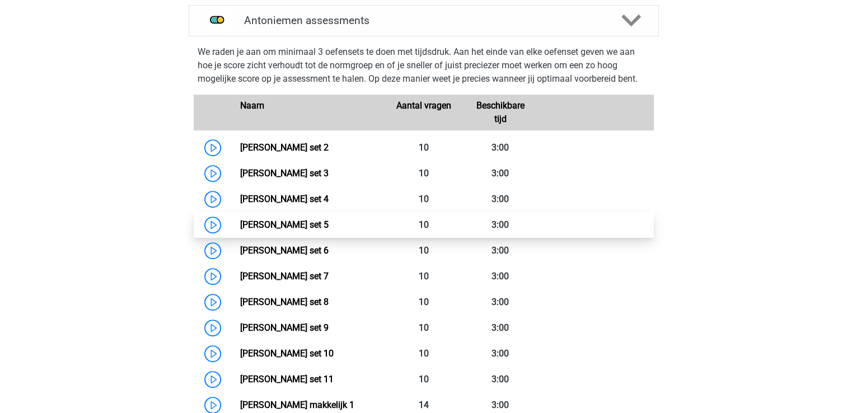
scroll to position [584, 0]
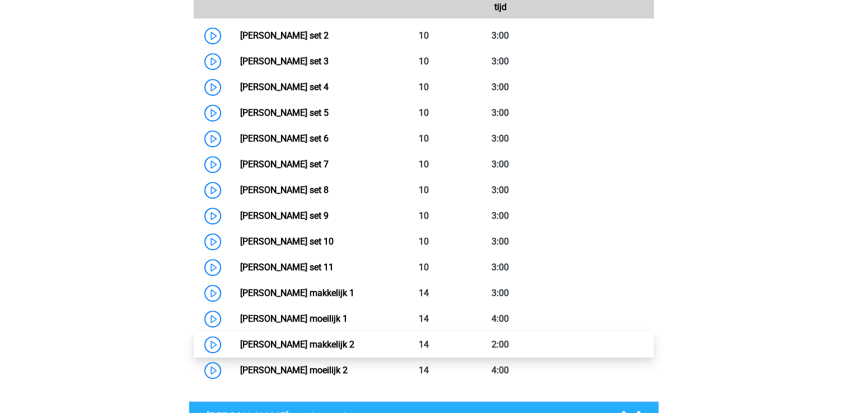
click at [310, 341] on link "[PERSON_NAME] makkelijk 2" at bounding box center [297, 344] width 114 height 11
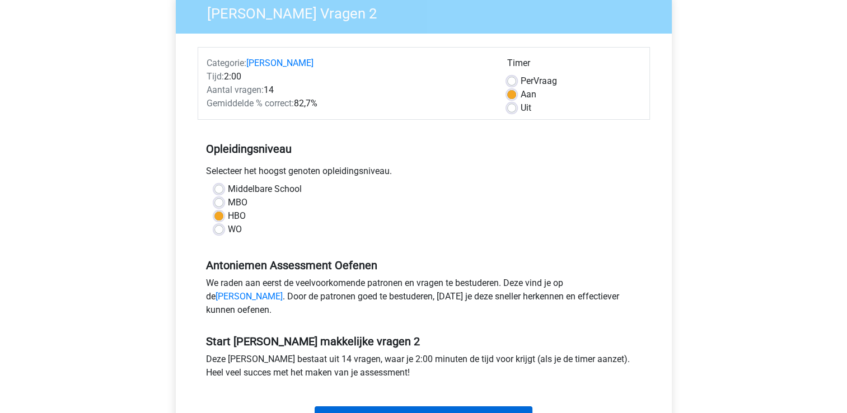
scroll to position [280, 0]
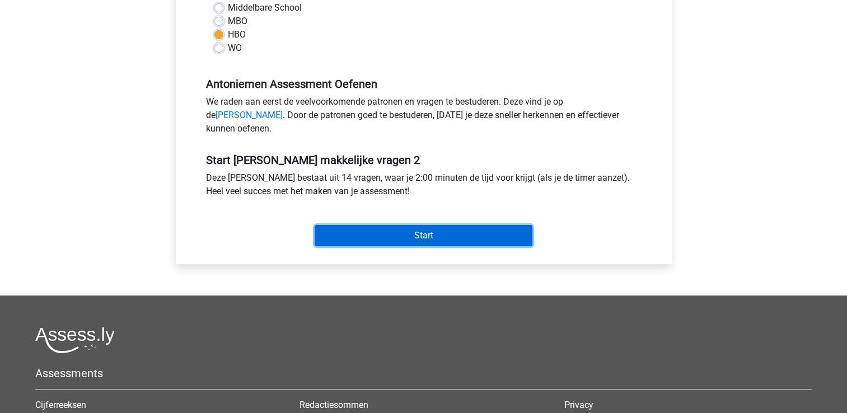
click at [412, 243] on input "Start" at bounding box center [423, 235] width 218 height 21
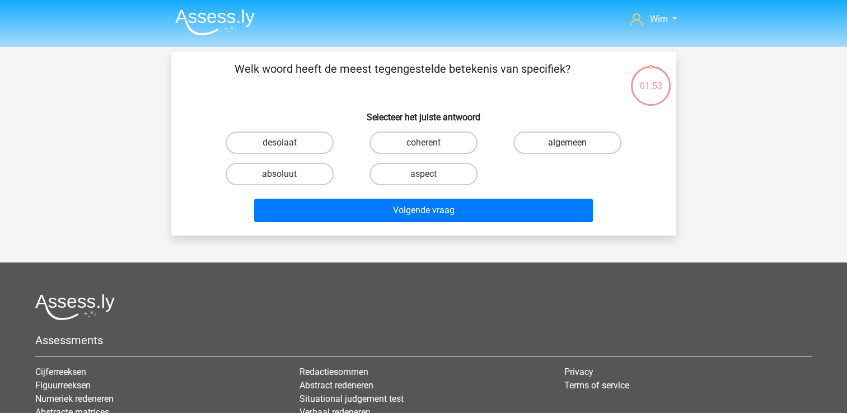
click at [566, 141] on label "algemeen" at bounding box center [567, 143] width 108 height 22
click at [567, 143] on input "algemeen" at bounding box center [570, 146] width 7 height 7
radio input "true"
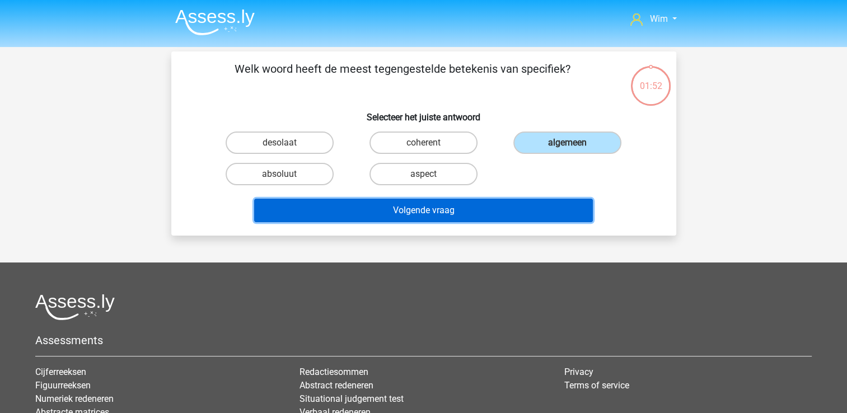
click at [522, 209] on button "Volgende vraag" at bounding box center [423, 211] width 339 height 24
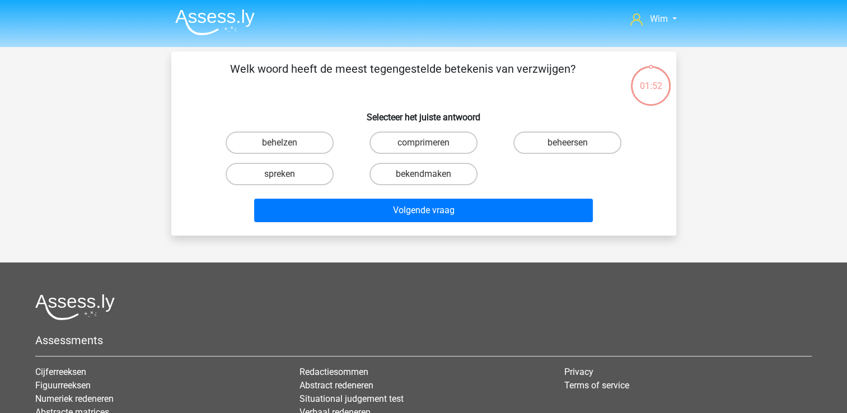
scroll to position [51, 0]
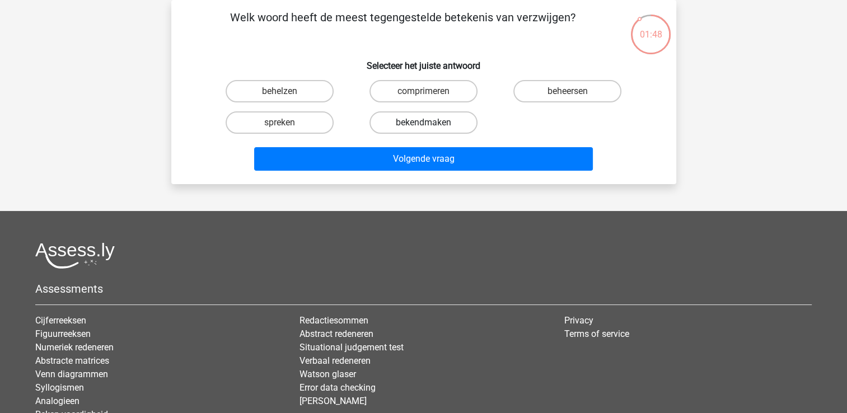
click at [412, 118] on label "bekendmaken" at bounding box center [423, 122] width 108 height 22
click at [423, 123] on input "bekendmaken" at bounding box center [426, 126] width 7 height 7
radio input "true"
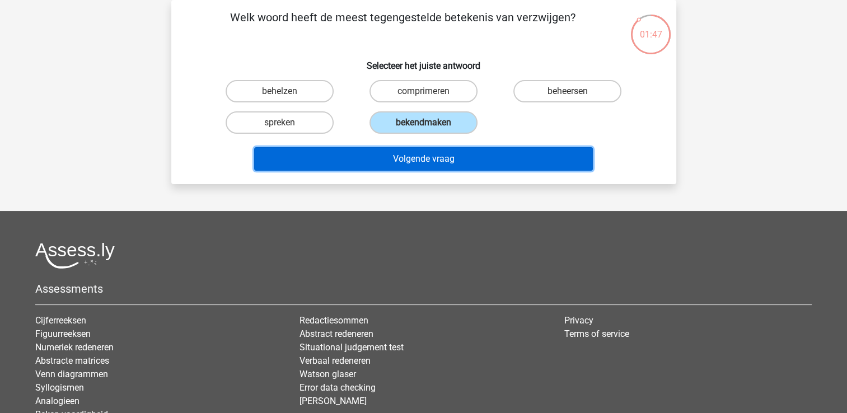
click at [410, 158] on button "Volgende vraag" at bounding box center [423, 159] width 339 height 24
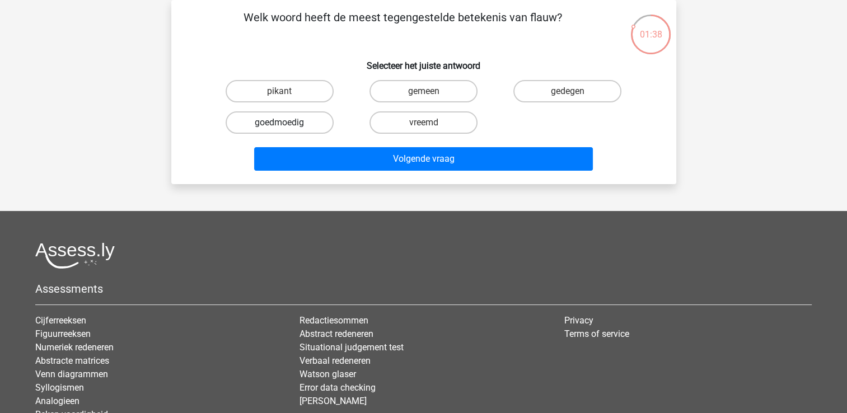
click at [305, 124] on label "goedmoedig" at bounding box center [280, 122] width 108 height 22
click at [287, 124] on input "goedmoedig" at bounding box center [282, 126] width 7 height 7
radio input "true"
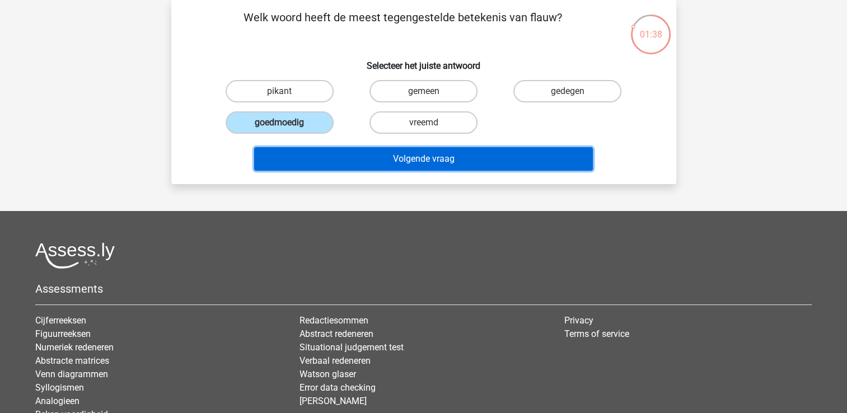
click at [325, 158] on button "Volgende vraag" at bounding box center [423, 159] width 339 height 24
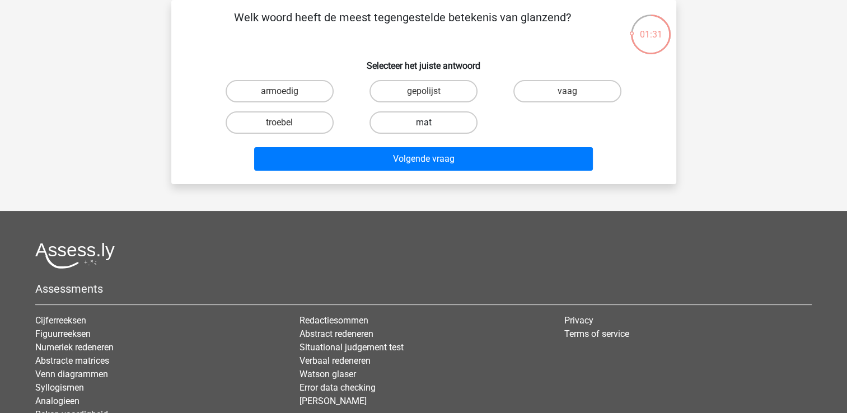
click at [387, 126] on label "mat" at bounding box center [423, 122] width 108 height 22
click at [423, 126] on input "mat" at bounding box center [426, 126] width 7 height 7
radio input "true"
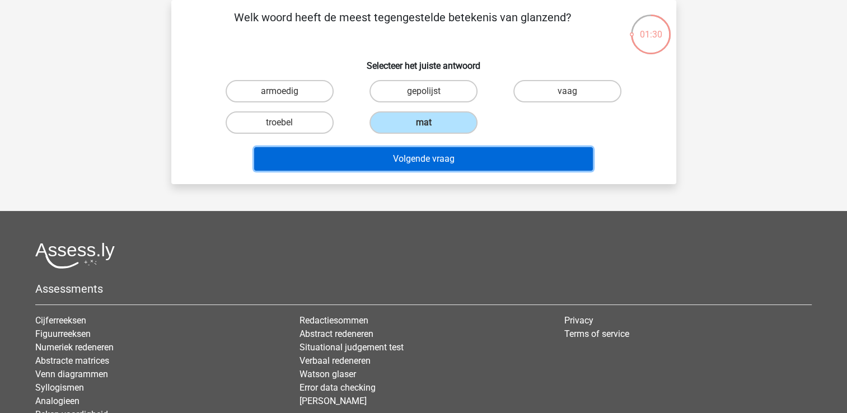
click at [383, 156] on button "Volgende vraag" at bounding box center [423, 159] width 339 height 24
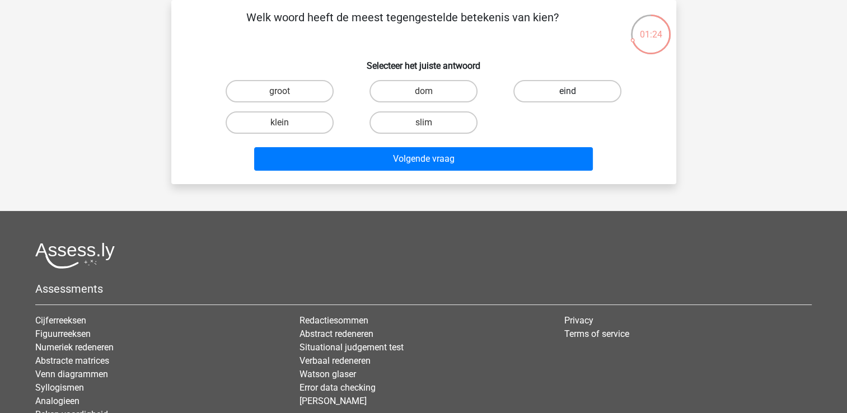
click at [592, 92] on label "eind" at bounding box center [567, 91] width 108 height 22
click at [575, 92] on input "eind" at bounding box center [570, 94] width 7 height 7
radio input "true"
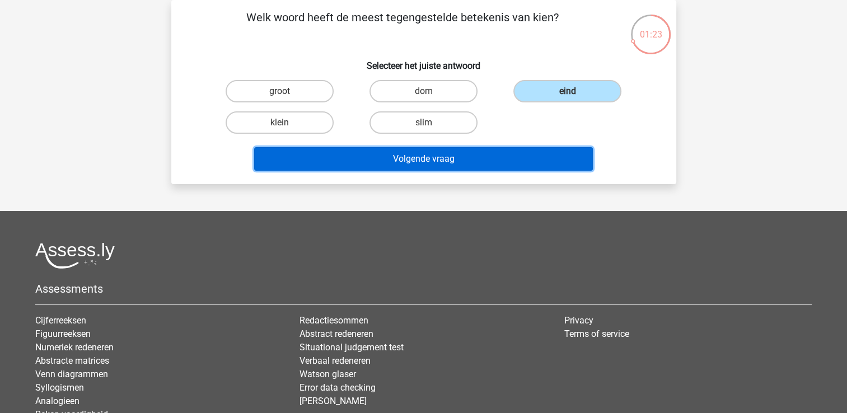
click at [510, 162] on button "Volgende vraag" at bounding box center [423, 159] width 339 height 24
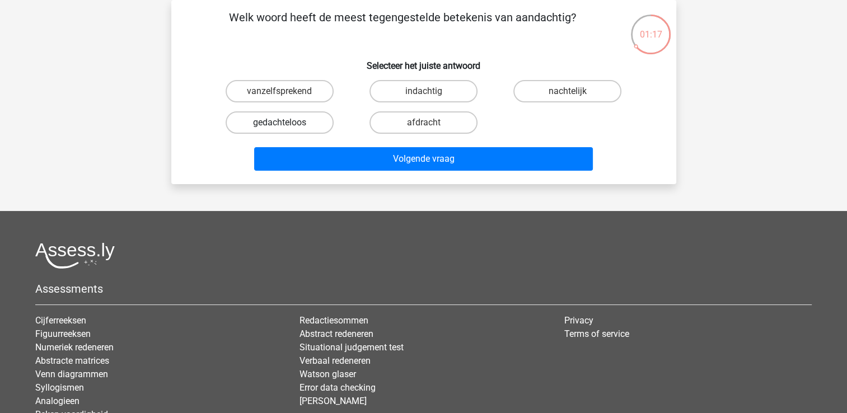
click at [319, 123] on label "gedachteloos" at bounding box center [280, 122] width 108 height 22
click at [287, 123] on input "gedachteloos" at bounding box center [282, 126] width 7 height 7
radio input "true"
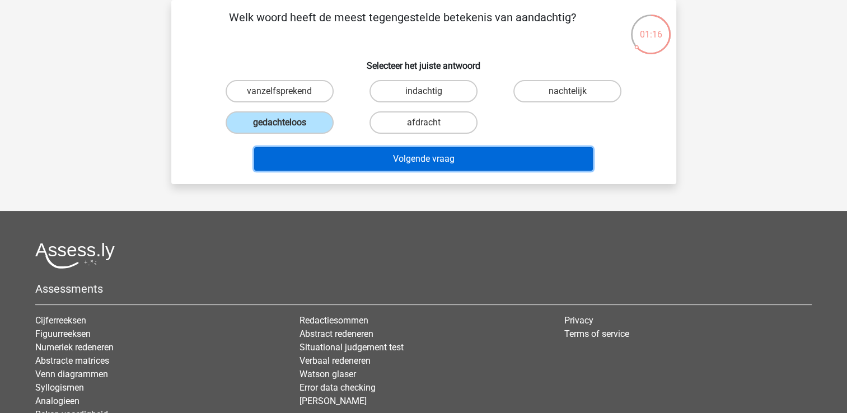
click at [375, 152] on button "Volgende vraag" at bounding box center [423, 159] width 339 height 24
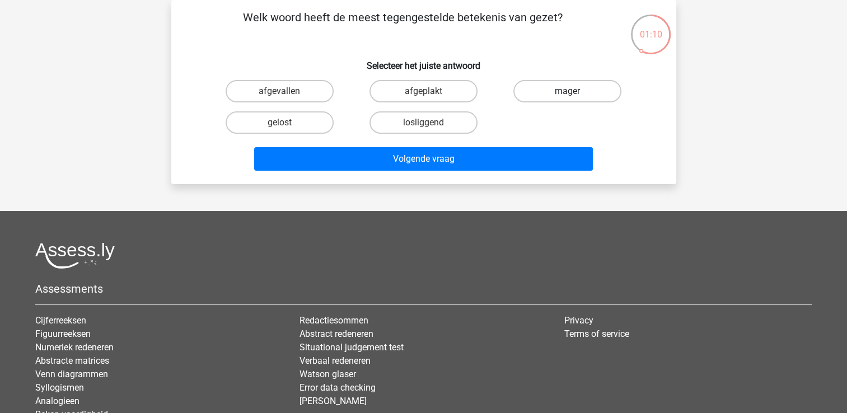
click at [547, 89] on label "mager" at bounding box center [567, 91] width 108 height 22
click at [567, 91] on input "mager" at bounding box center [570, 94] width 7 height 7
radio input "true"
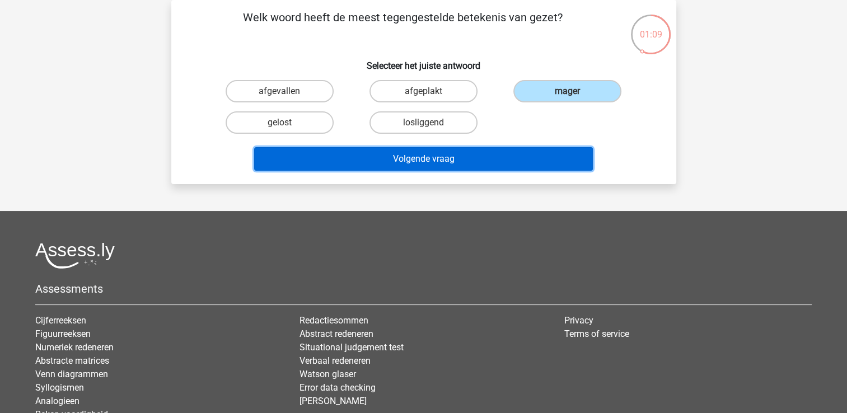
click at [442, 159] on button "Volgende vraag" at bounding box center [423, 159] width 339 height 24
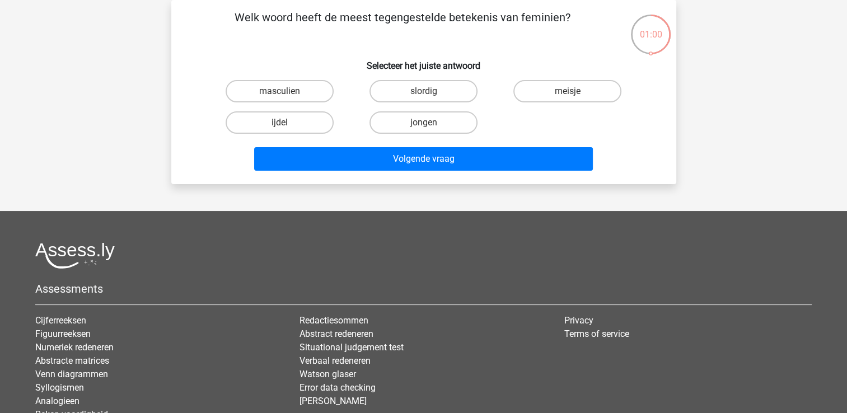
drag, startPoint x: 311, startPoint y: 89, endPoint x: 315, endPoint y: 104, distance: 15.6
click at [311, 88] on label "masculien" at bounding box center [280, 91] width 108 height 22
click at [287, 91] on input "masculien" at bounding box center [282, 94] width 7 height 7
radio input "true"
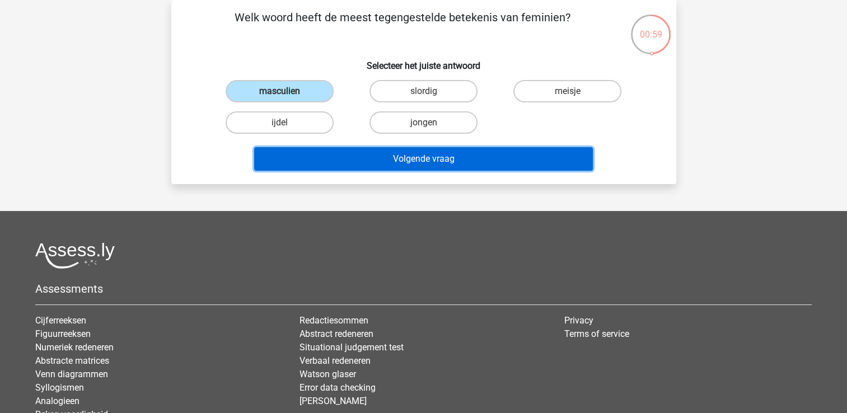
click at [364, 166] on button "Volgende vraag" at bounding box center [423, 159] width 339 height 24
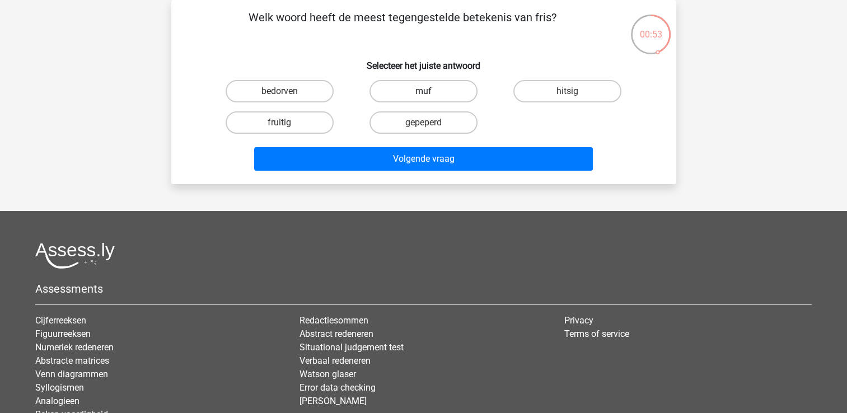
click at [400, 96] on label "muf" at bounding box center [423, 91] width 108 height 22
click at [423, 96] on input "muf" at bounding box center [426, 94] width 7 height 7
radio input "true"
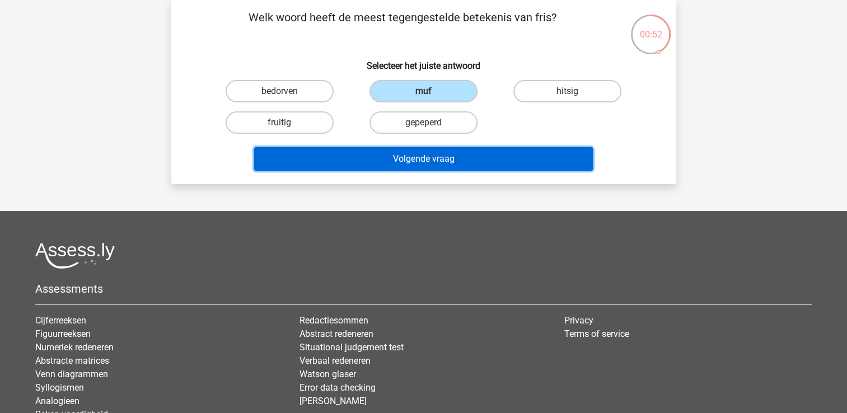
click at [398, 156] on button "Volgende vraag" at bounding box center [423, 159] width 339 height 24
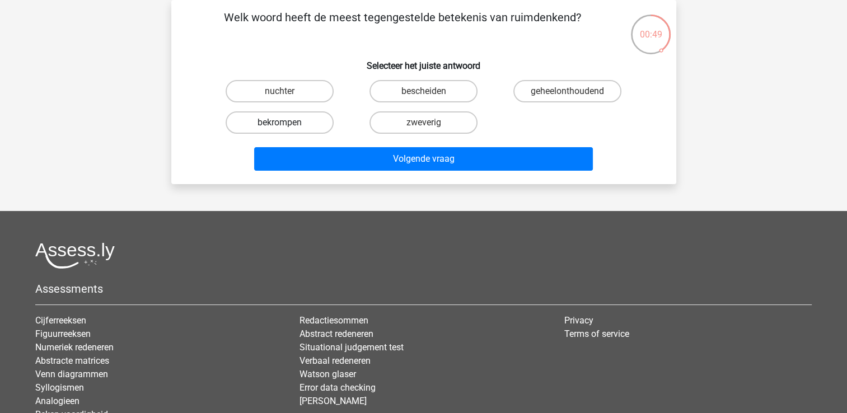
click at [306, 123] on label "bekrompen" at bounding box center [280, 122] width 108 height 22
click at [287, 123] on input "bekrompen" at bounding box center [282, 126] width 7 height 7
radio input "true"
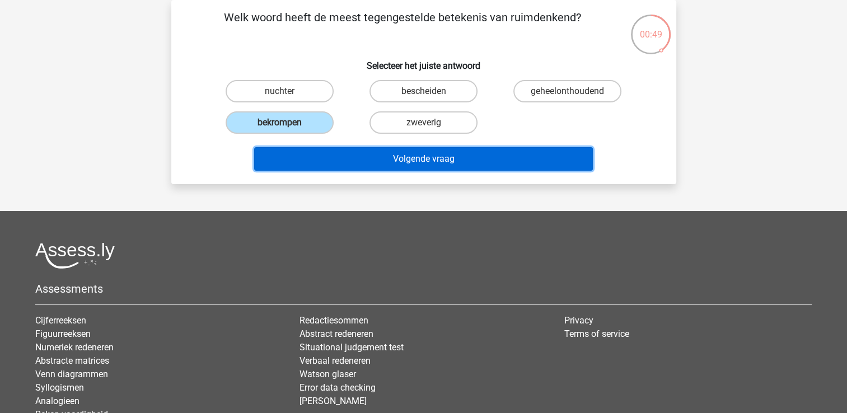
click at [334, 154] on button "Volgende vraag" at bounding box center [423, 159] width 339 height 24
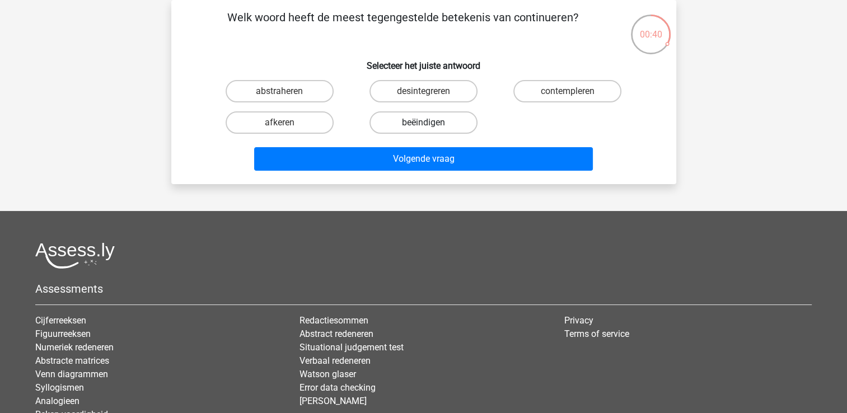
click at [388, 120] on label "beëindigen" at bounding box center [423, 122] width 108 height 22
click at [423, 123] on input "beëindigen" at bounding box center [426, 126] width 7 height 7
radio input "true"
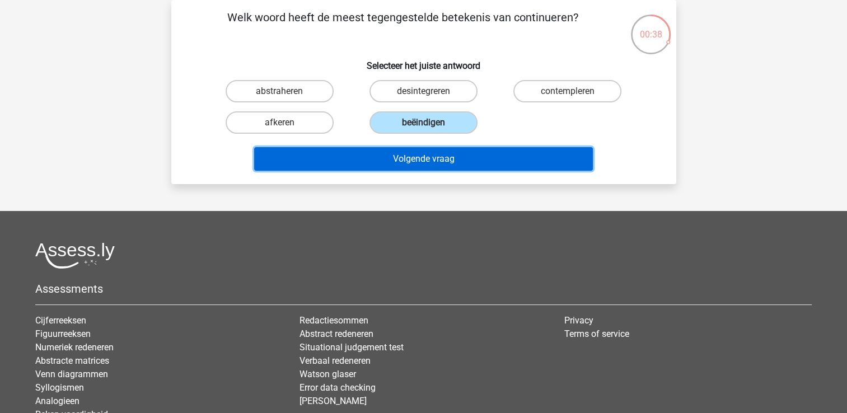
click at [386, 148] on button "Volgende vraag" at bounding box center [423, 159] width 339 height 24
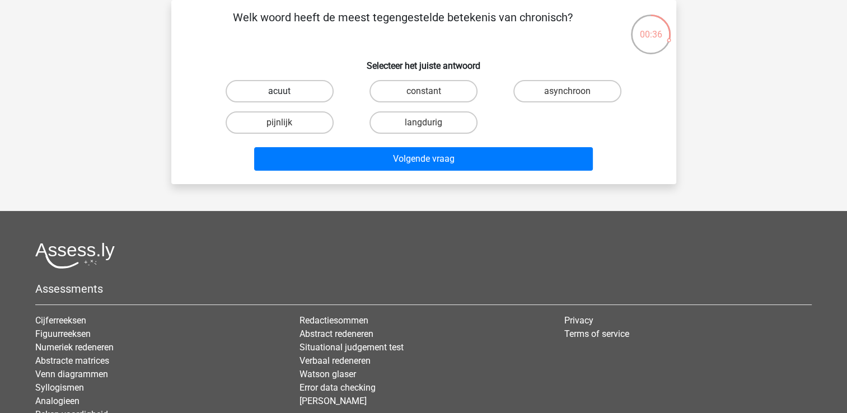
drag, startPoint x: 260, startPoint y: 92, endPoint x: 316, endPoint y: 133, distance: 69.0
click at [260, 93] on label "acuut" at bounding box center [280, 91] width 108 height 22
click at [279, 93] on input "acuut" at bounding box center [282, 94] width 7 height 7
radio input "true"
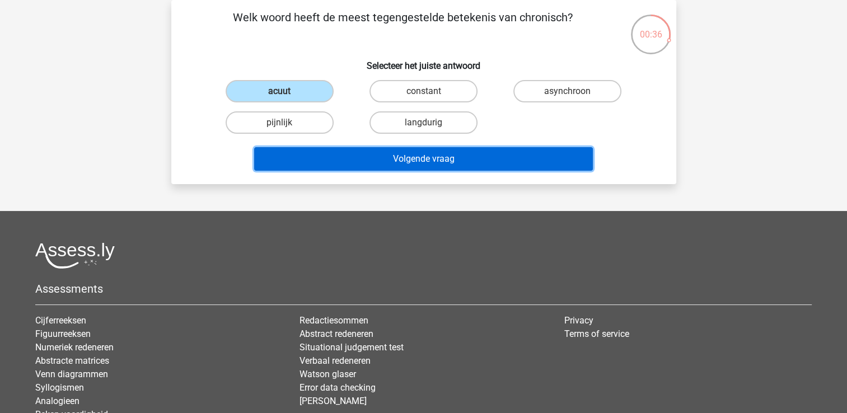
click at [330, 152] on button "Volgende vraag" at bounding box center [423, 159] width 339 height 24
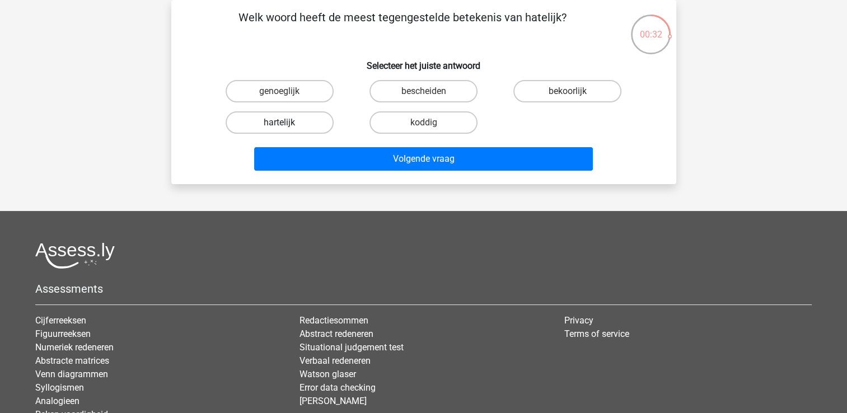
click at [316, 123] on label "hartelijk" at bounding box center [280, 122] width 108 height 22
click at [287, 123] on input "hartelijk" at bounding box center [282, 126] width 7 height 7
radio input "true"
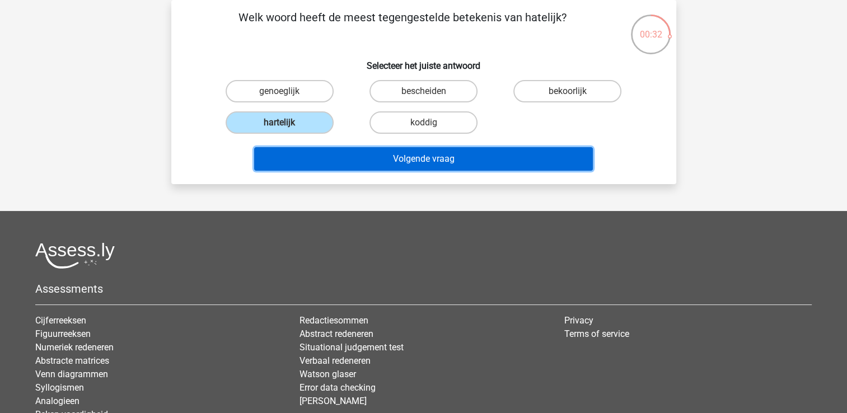
click at [330, 158] on button "Volgende vraag" at bounding box center [423, 159] width 339 height 24
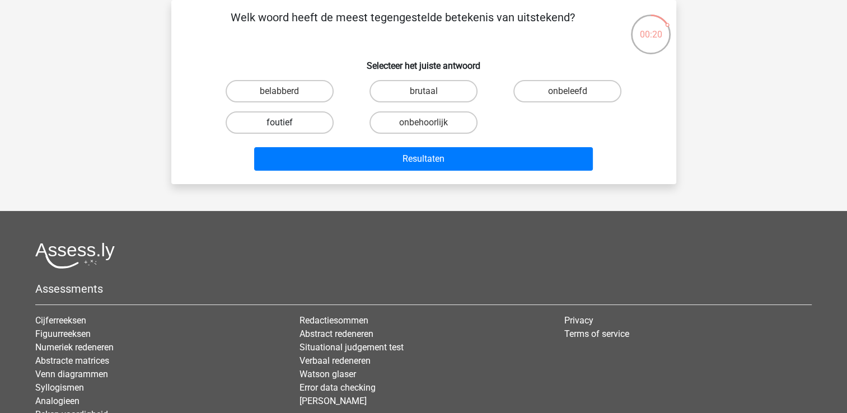
click at [307, 122] on label "foutief" at bounding box center [280, 122] width 108 height 22
click at [287, 123] on input "foutief" at bounding box center [282, 126] width 7 height 7
radio input "true"
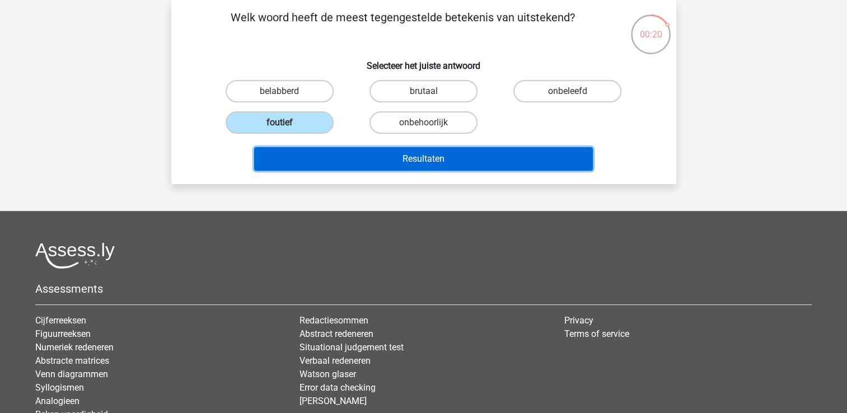
click at [317, 149] on button "Resultaten" at bounding box center [423, 159] width 339 height 24
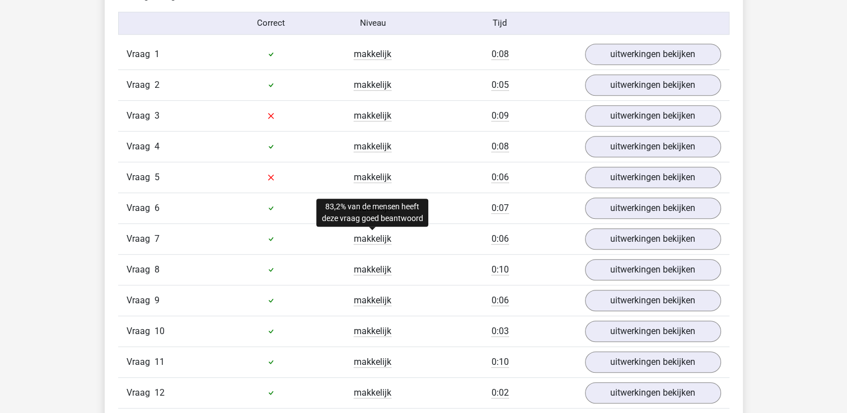
scroll to position [672, 0]
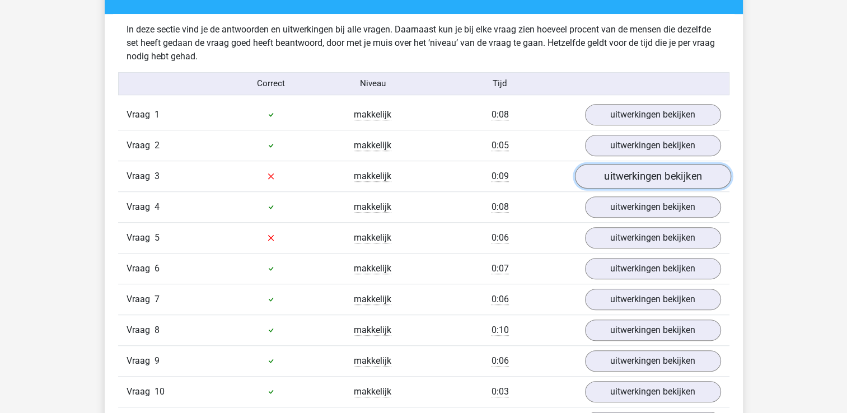
click at [628, 172] on link "uitwerkingen bekijken" at bounding box center [652, 176] width 156 height 25
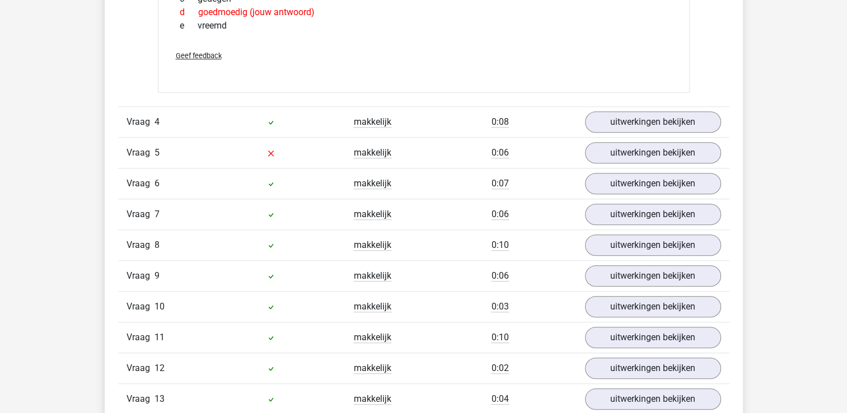
scroll to position [951, 0]
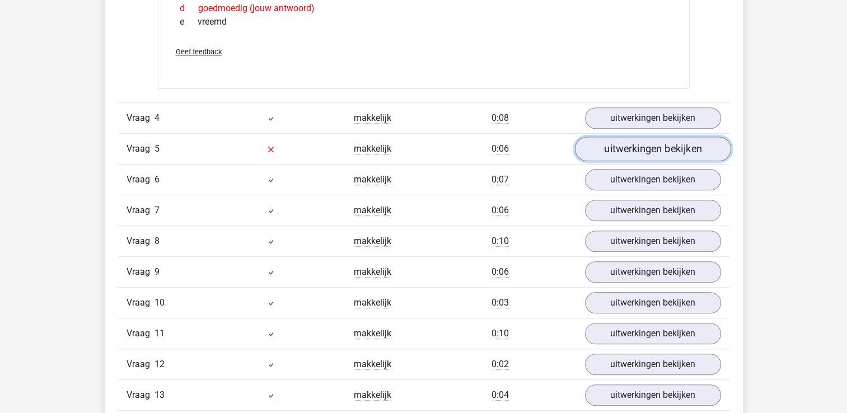
click at [640, 143] on link "uitwerkingen bekijken" at bounding box center [652, 149] width 156 height 25
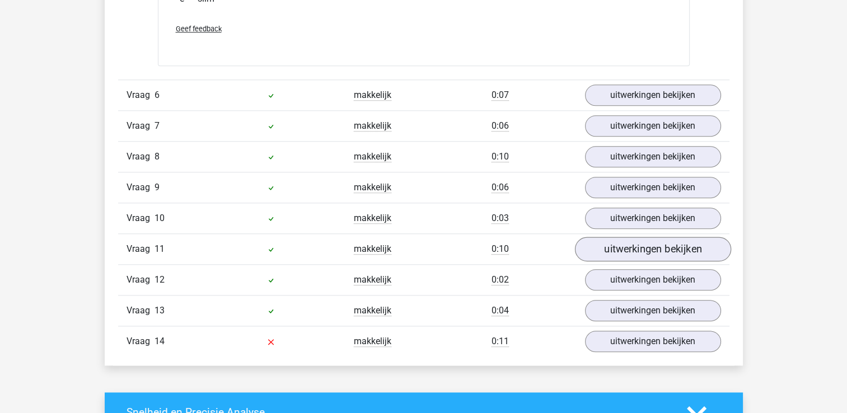
scroll to position [1287, 0]
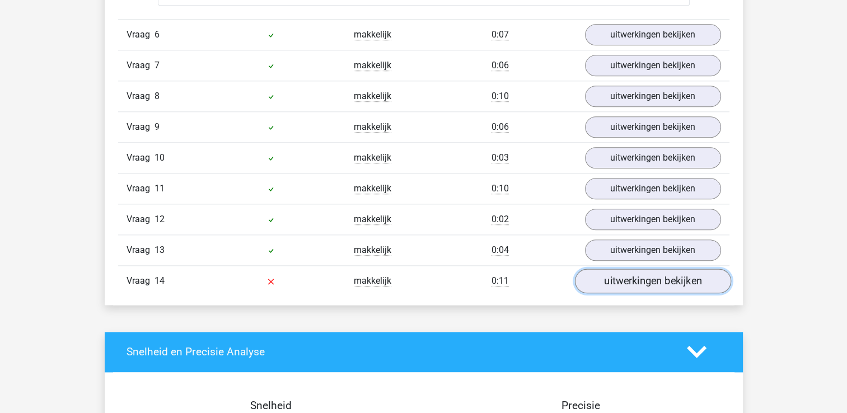
click at [622, 281] on link "uitwerkingen bekijken" at bounding box center [652, 281] width 156 height 25
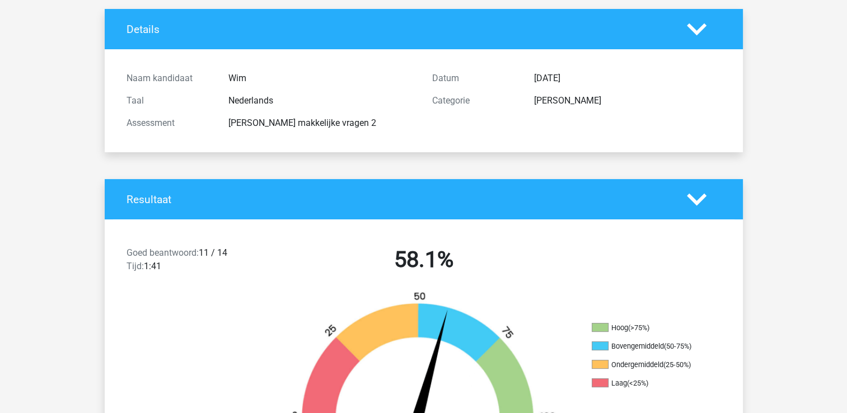
scroll to position [0, 0]
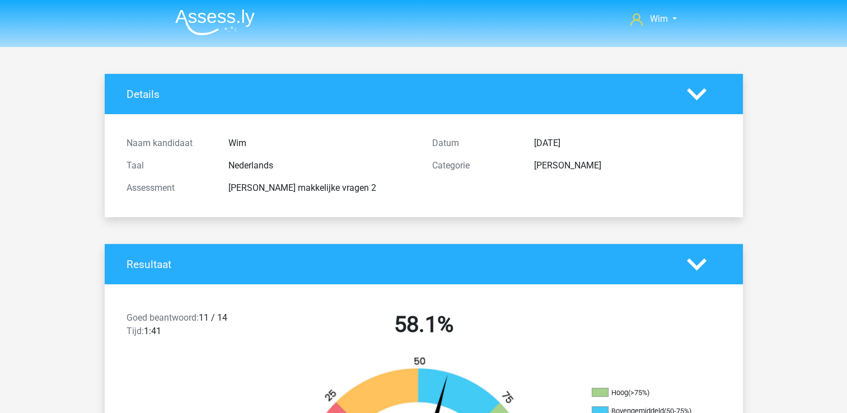
click at [214, 9] on img at bounding box center [214, 22] width 79 height 26
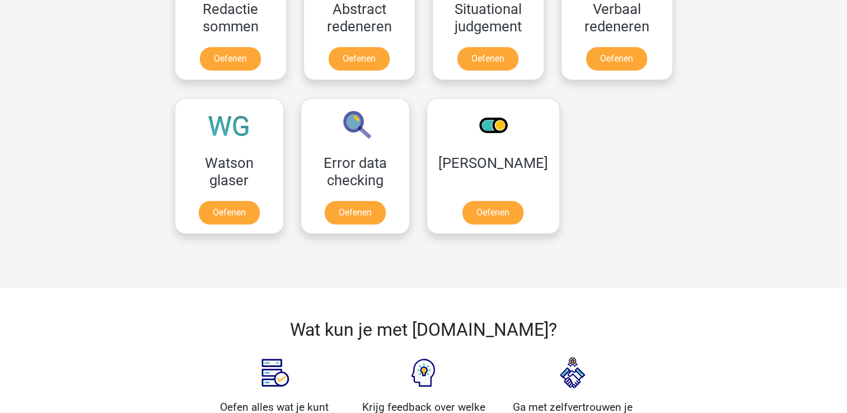
scroll to position [895, 0]
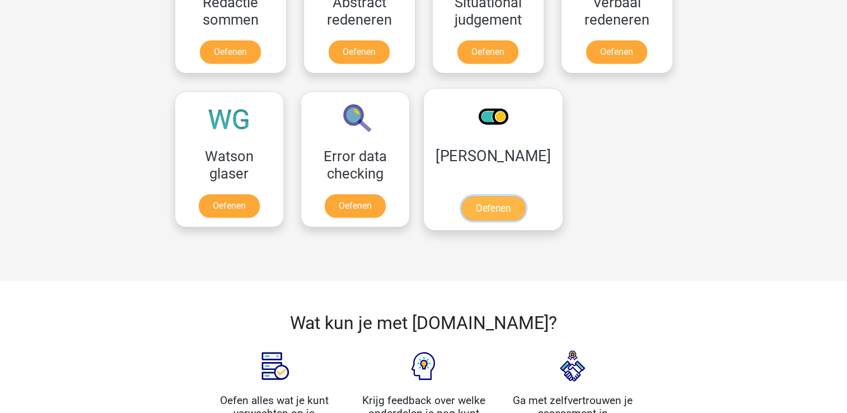
click at [524, 196] on link "Oefenen" at bounding box center [493, 208] width 64 height 25
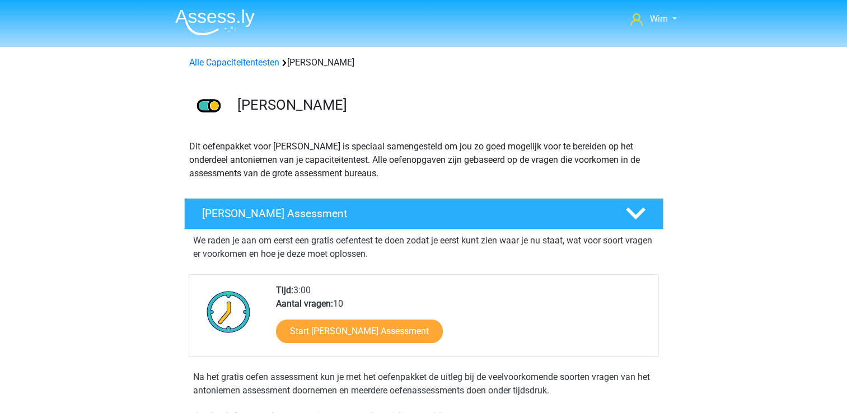
click at [222, 21] on img at bounding box center [214, 22] width 79 height 26
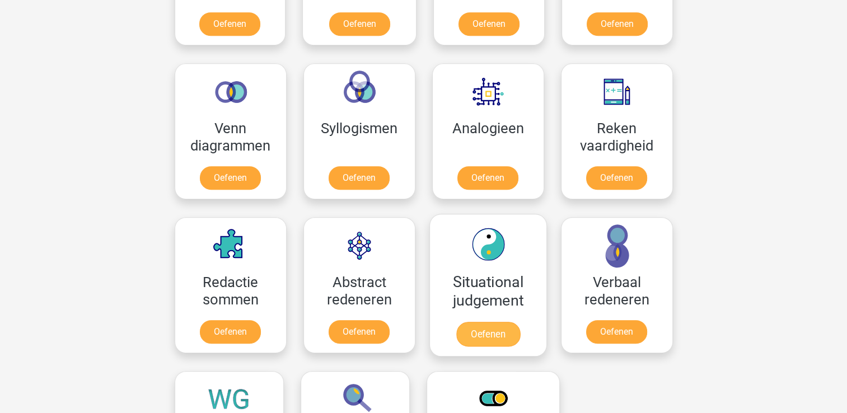
scroll to position [839, 0]
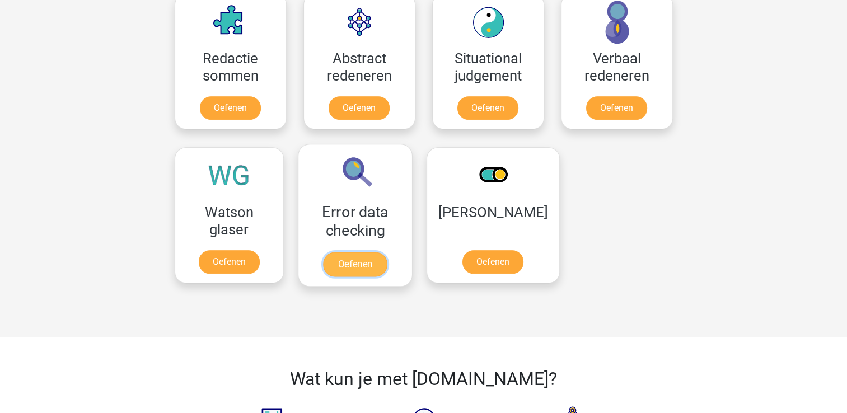
click at [382, 252] on link "Oefenen" at bounding box center [355, 264] width 64 height 25
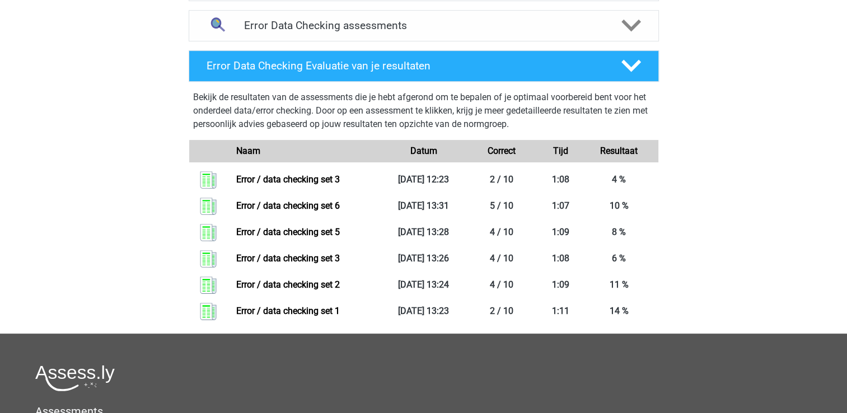
scroll to position [392, 0]
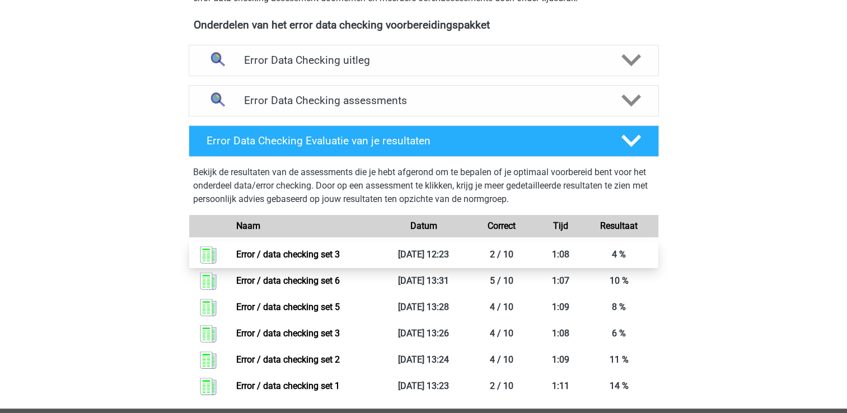
click at [325, 255] on link "Error / data checking set 3" at bounding box center [288, 254] width 104 height 11
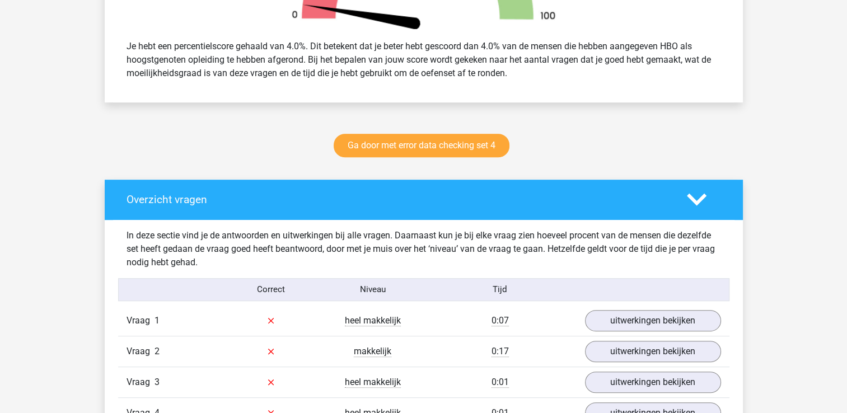
scroll to position [560, 0]
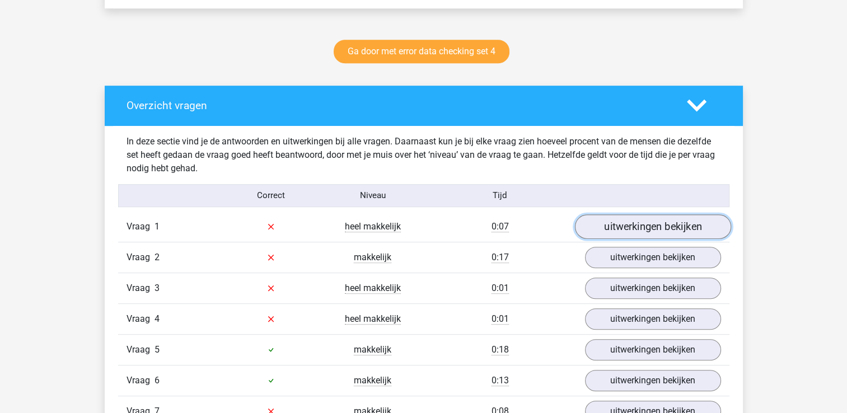
click at [595, 229] on link "uitwerkingen bekijken" at bounding box center [652, 226] width 156 height 25
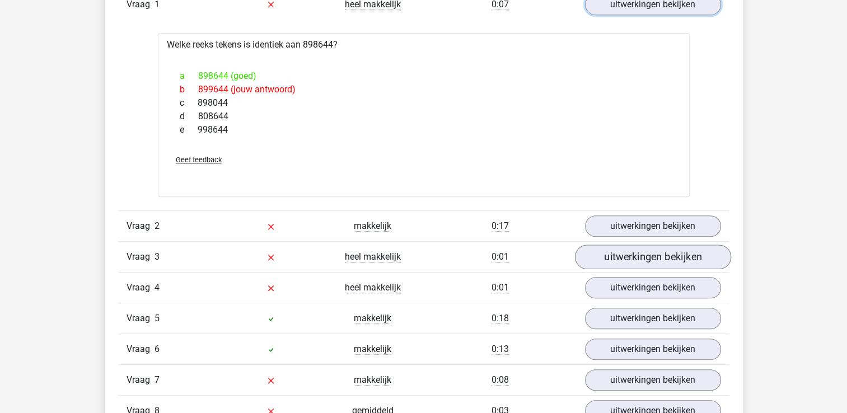
scroll to position [783, 0]
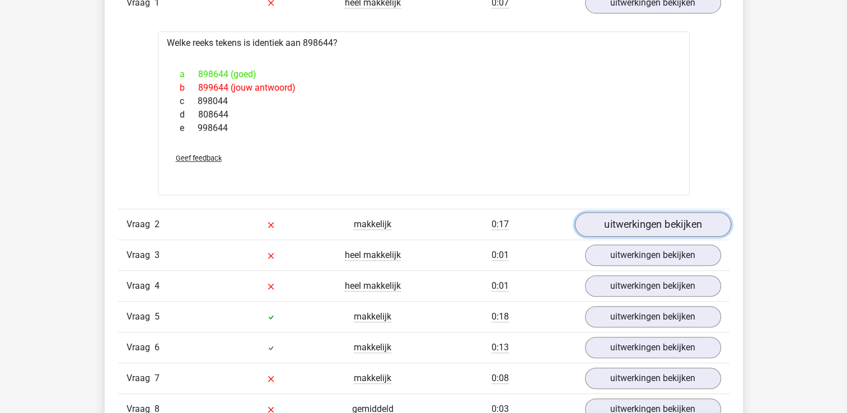
click at [603, 224] on link "uitwerkingen bekijken" at bounding box center [652, 224] width 156 height 25
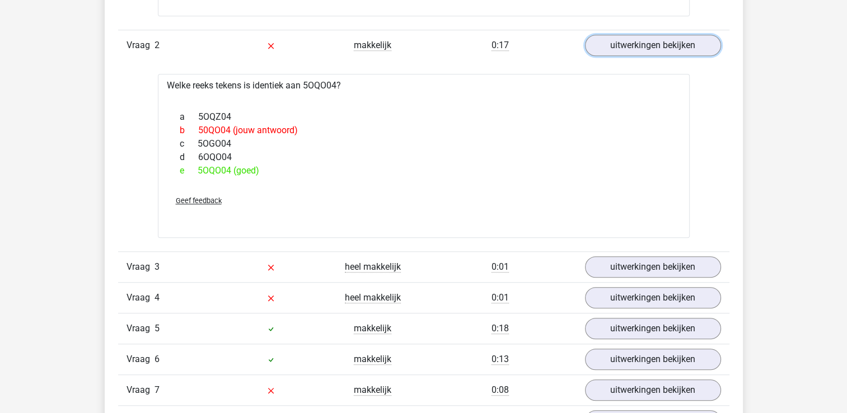
scroll to position [1007, 0]
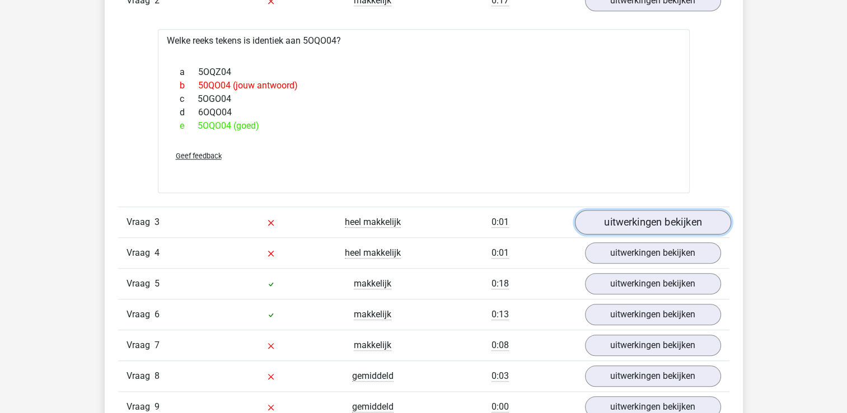
click at [658, 219] on link "uitwerkingen bekijken" at bounding box center [652, 222] width 156 height 25
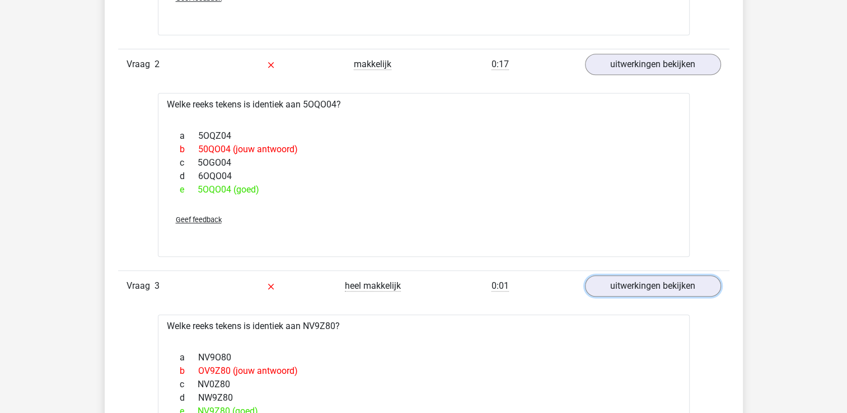
scroll to position [839, 0]
